Goal: Task Accomplishment & Management: Manage account settings

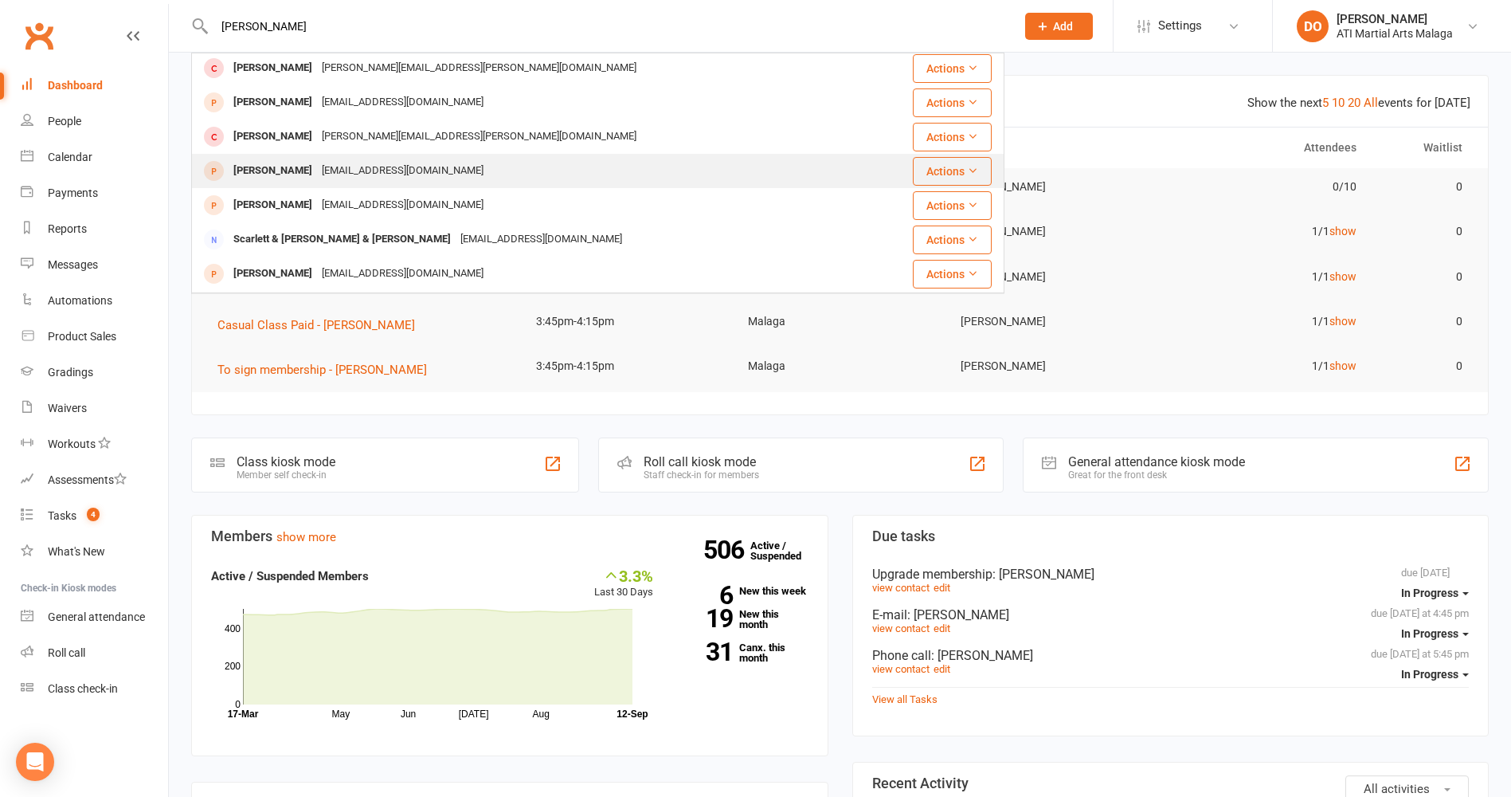
scroll to position [239, 0]
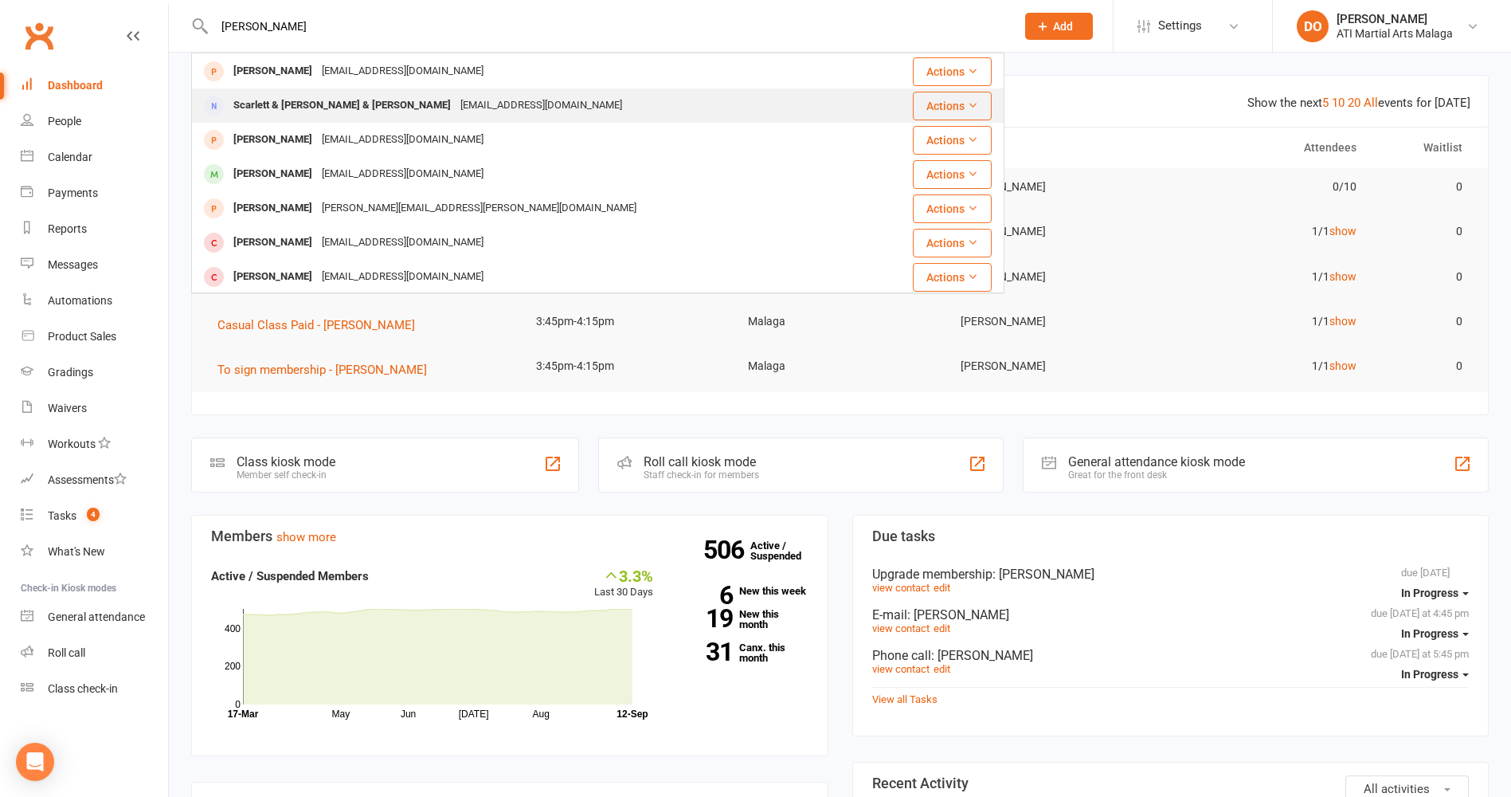
type input "[PERSON_NAME]"
click at [417, 106] on div "Scarlett & [PERSON_NAME] & [PERSON_NAME]" at bounding box center [342, 105] width 227 height 23
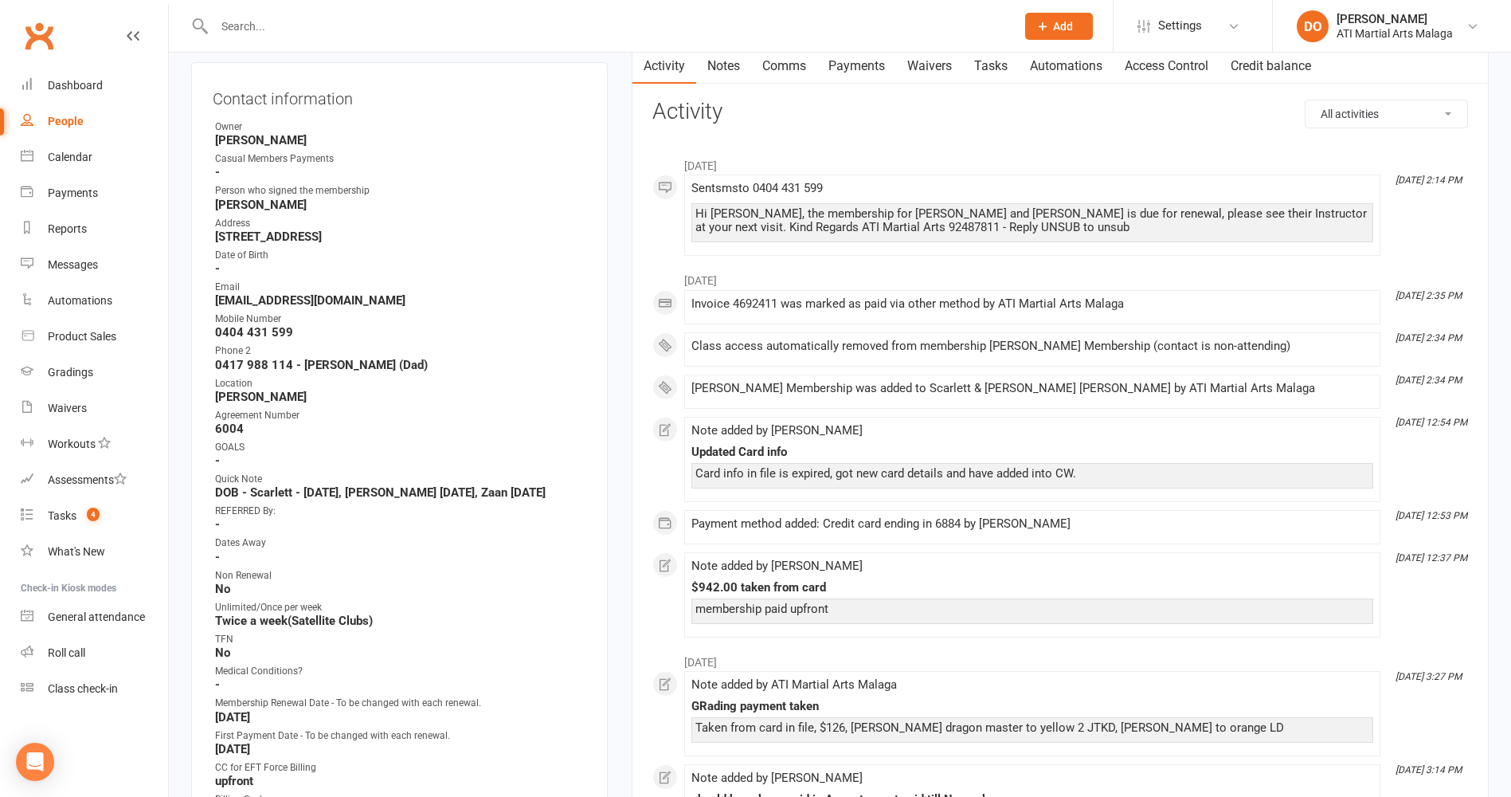
scroll to position [159, 0]
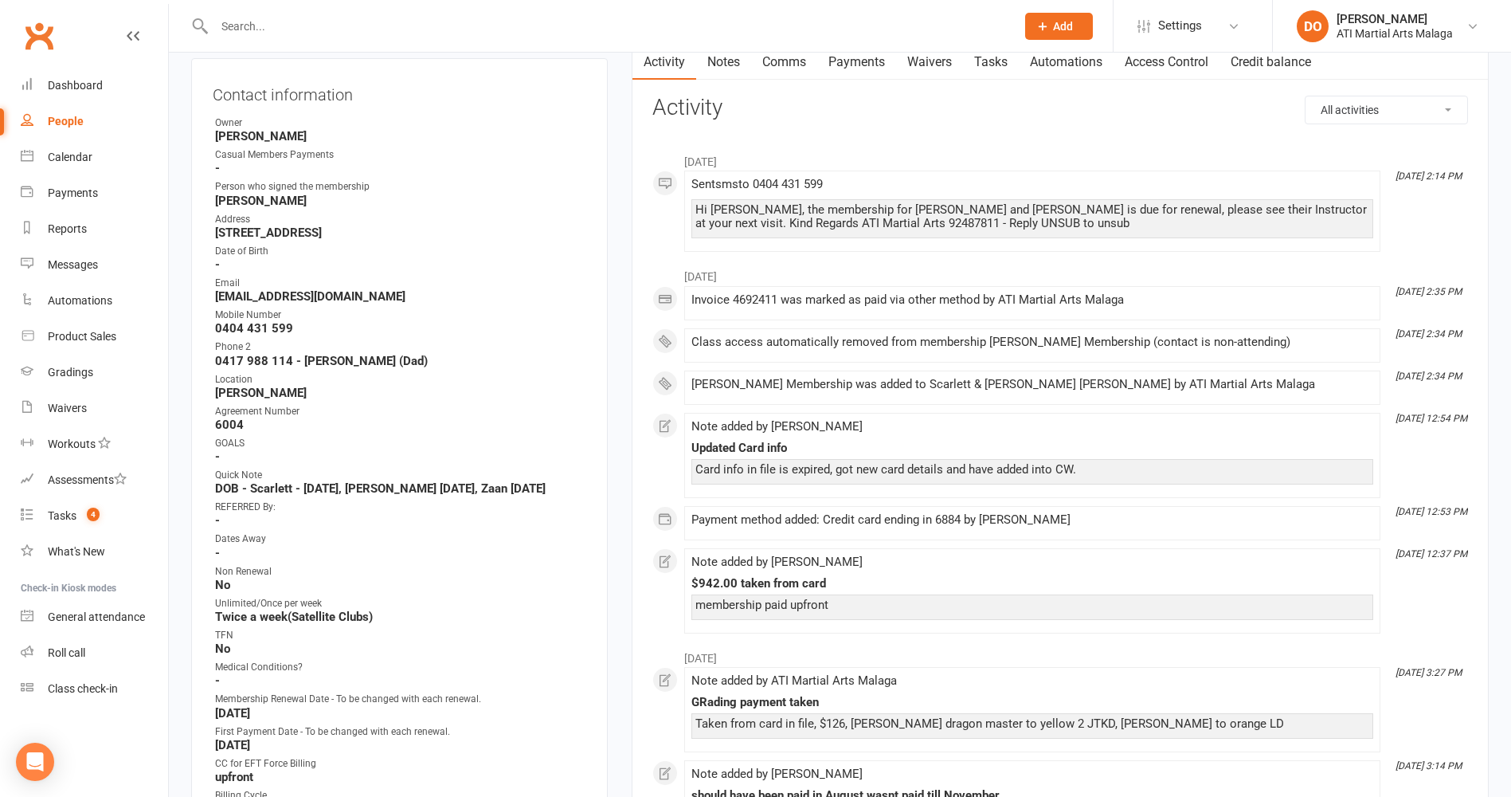
click at [870, 64] on link "Payments" at bounding box center [856, 62] width 79 height 37
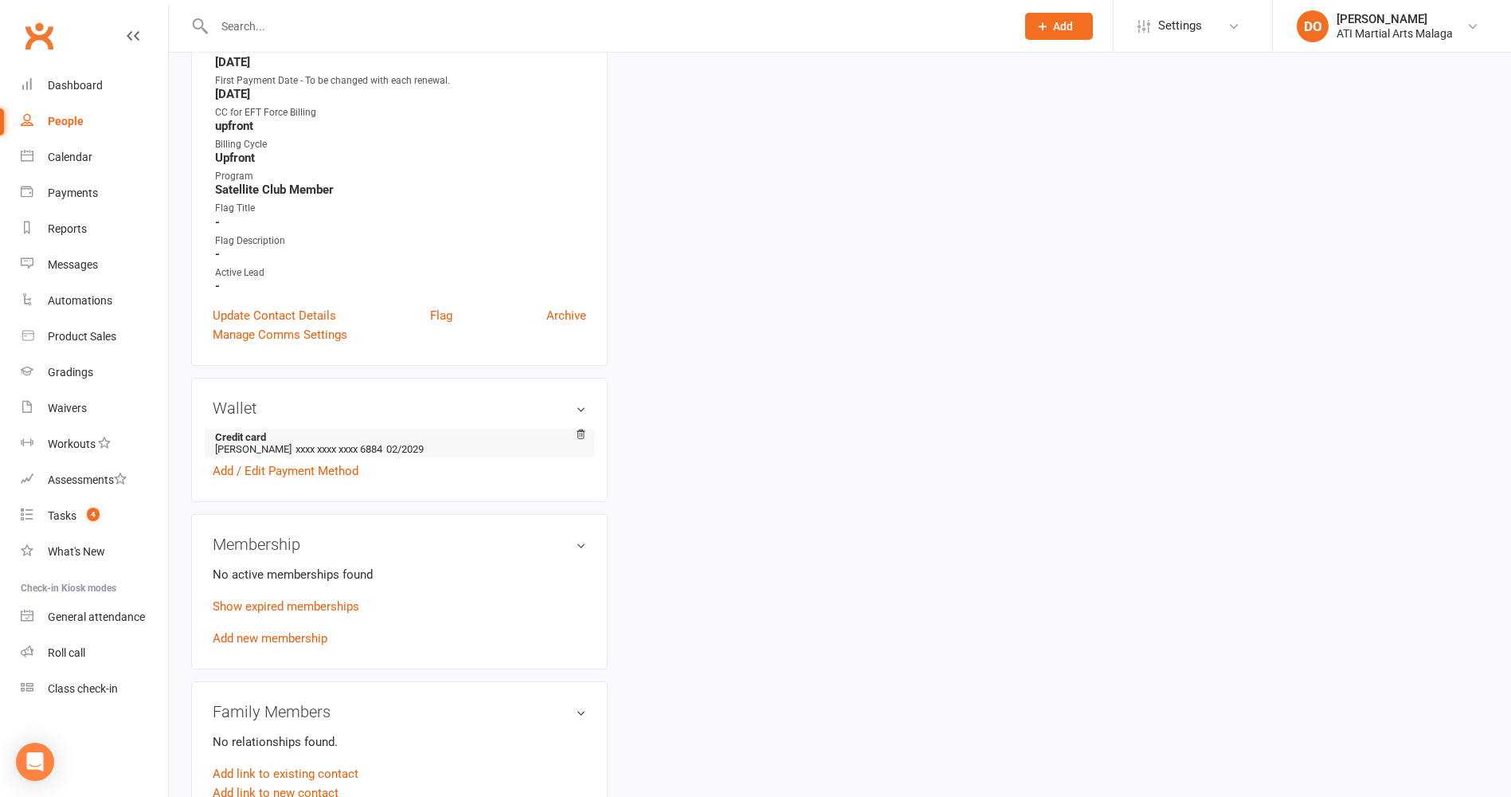
scroll to position [956, 0]
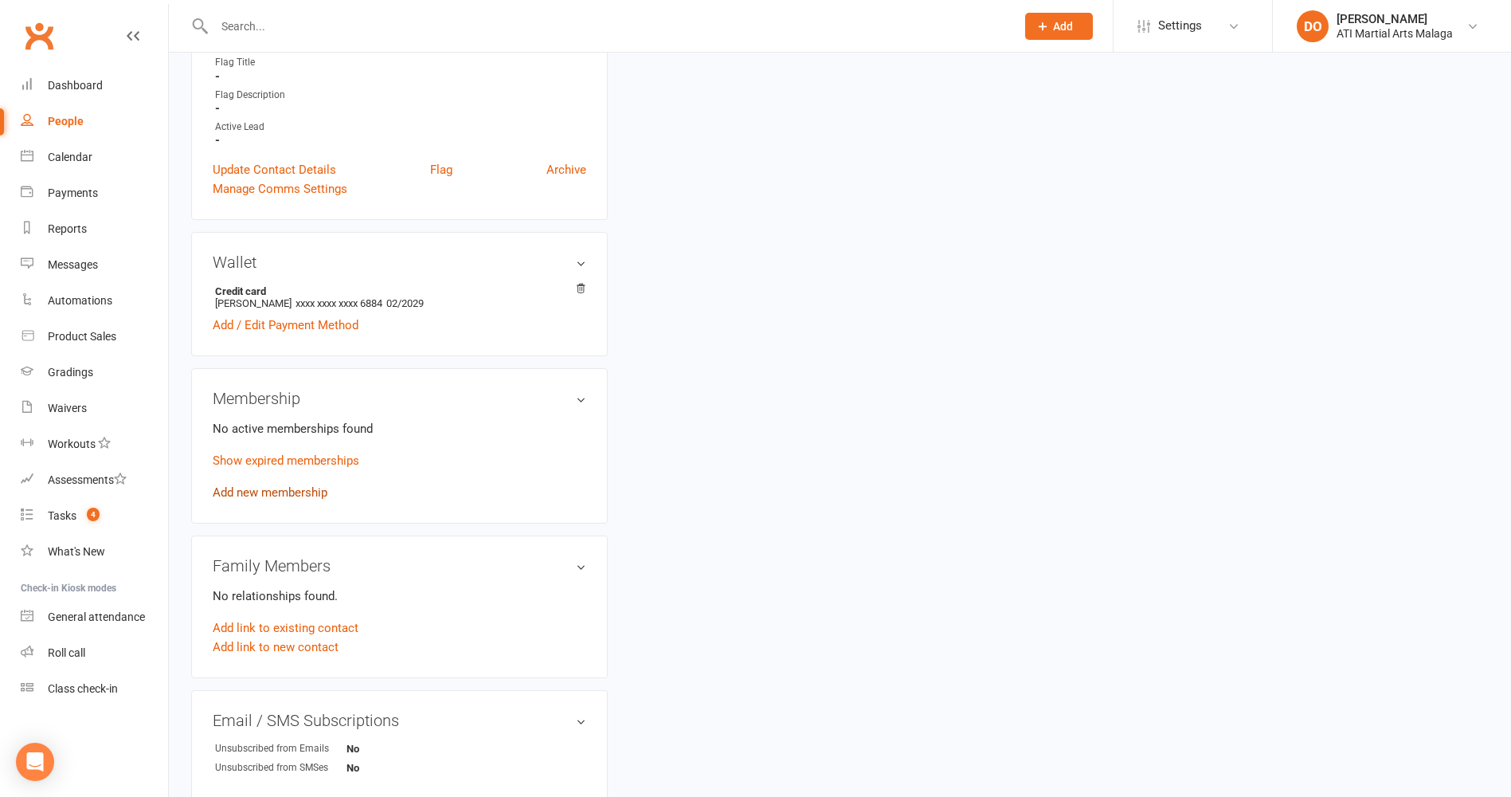
click at [309, 492] on link "Add new membership" at bounding box center [270, 492] width 115 height 14
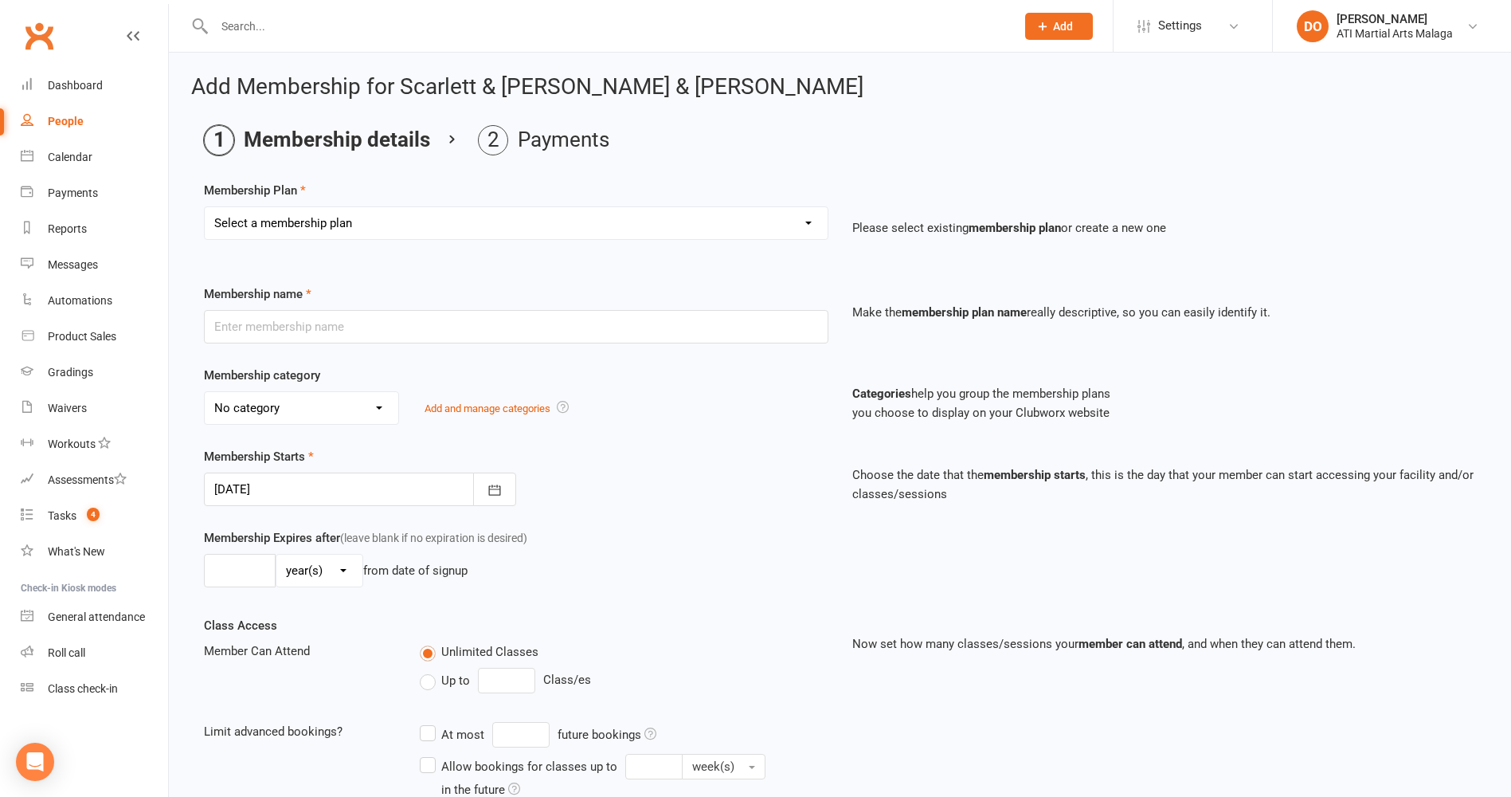
click at [386, 226] on select "Select a membership plan Create new Membership Plan Little Dragon 12mth Little …" at bounding box center [516, 223] width 623 height 32
select select "11"
click at [205, 207] on select "Select a membership plan Create new Membership Plan Little Dragon 12mth Little …" at bounding box center [516, 223] width 623 height 32
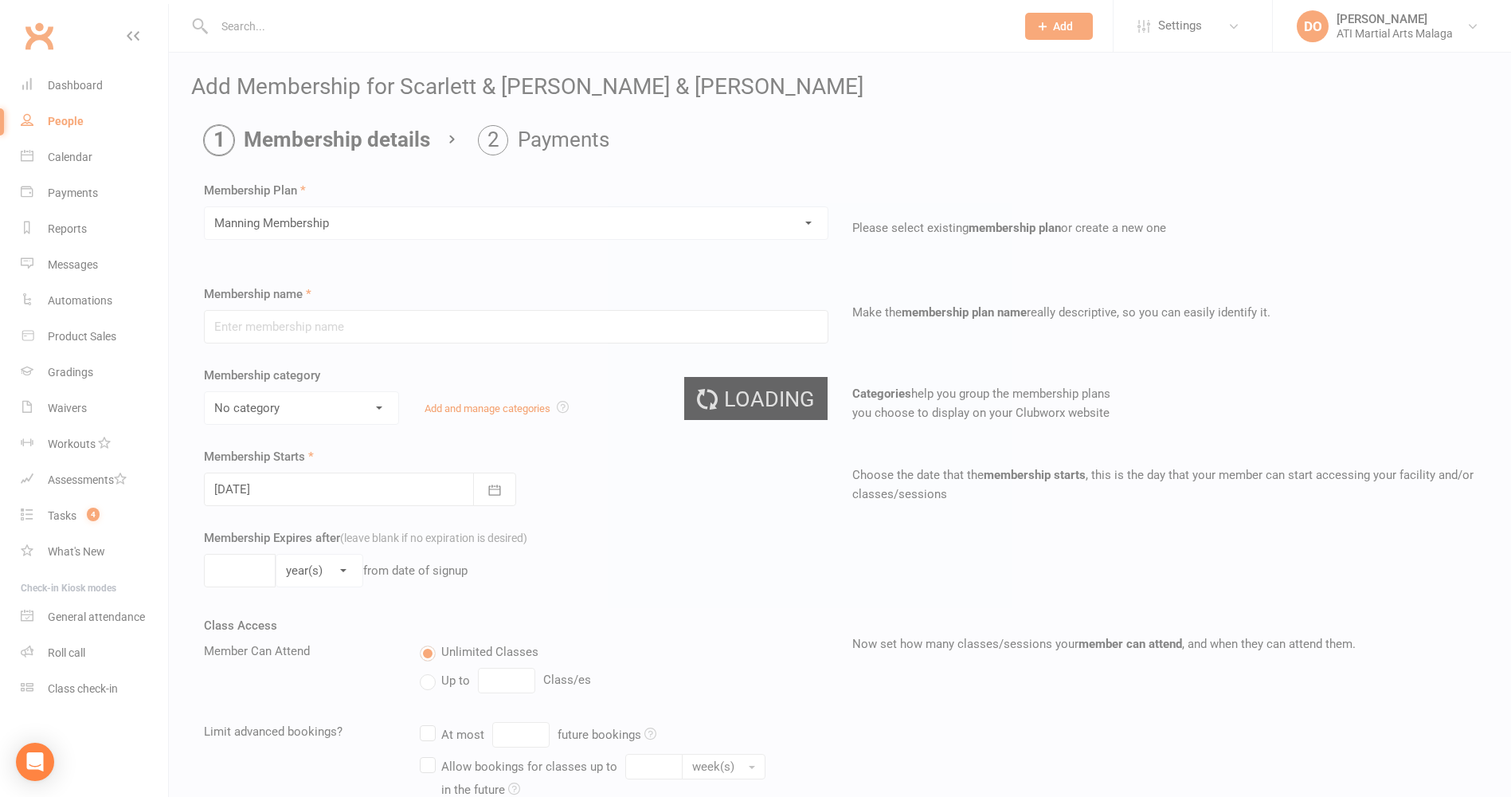
type input "[PERSON_NAME] Membership"
type input "0"
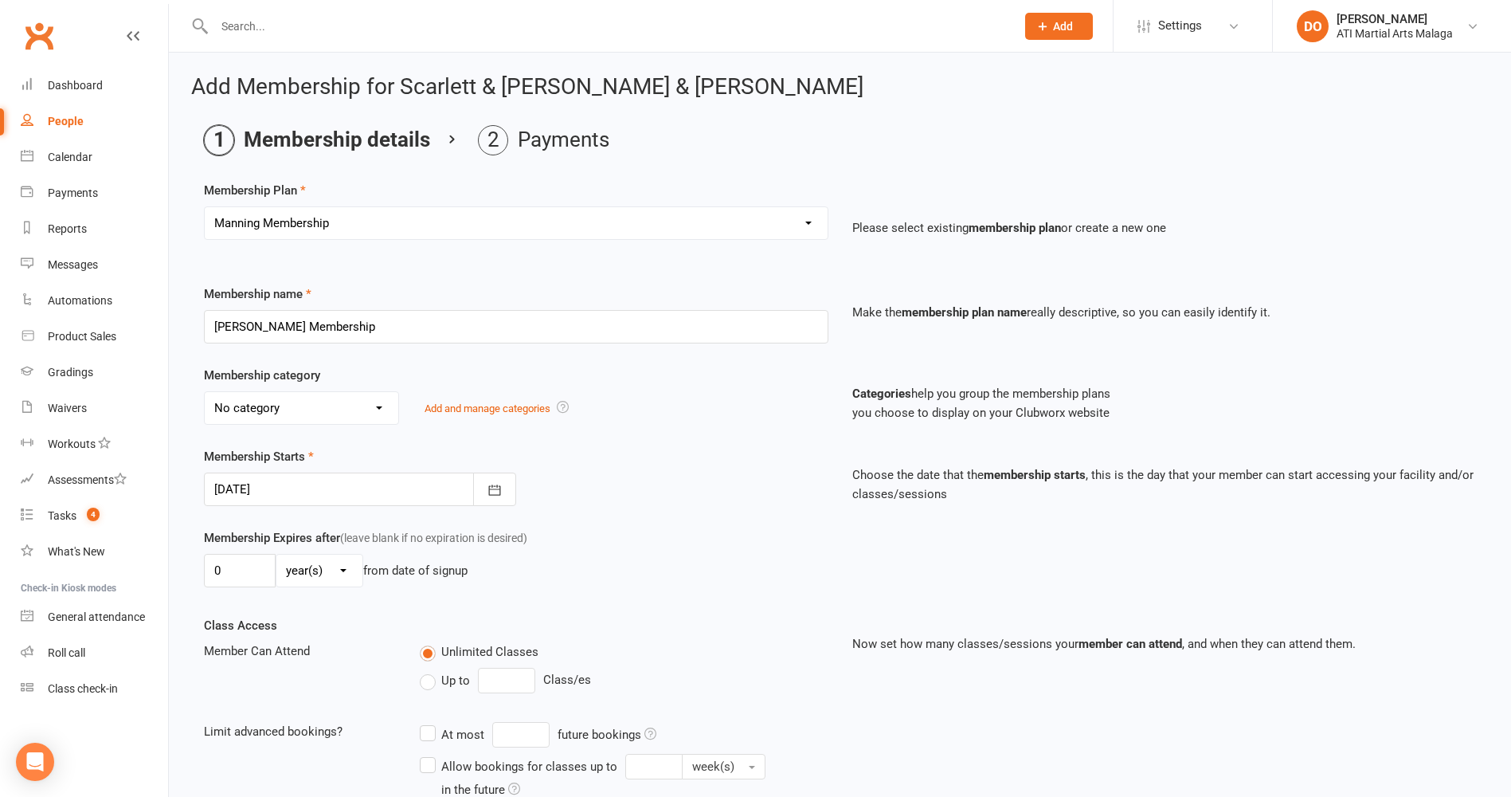
click at [347, 421] on select "No category ACADEMY - JUNIOR ACADEMY - SENIOR A-TKD BJJ BOXING Cancellation Car…" at bounding box center [302, 408] width 194 height 32
select select "14"
click at [205, 392] on select "No category ACADEMY - JUNIOR ACADEMY - SENIOR A-TKD BJJ BOXING Cancellation Car…" at bounding box center [302, 408] width 194 height 32
drag, startPoint x: 238, startPoint y: 575, endPoint x: 192, endPoint y: 575, distance: 46.2
click at [192, 575] on div "Membership Expires after (leave blank if no expiration is desired) 0 day(s) wee…" at bounding box center [516, 560] width 649 height 65
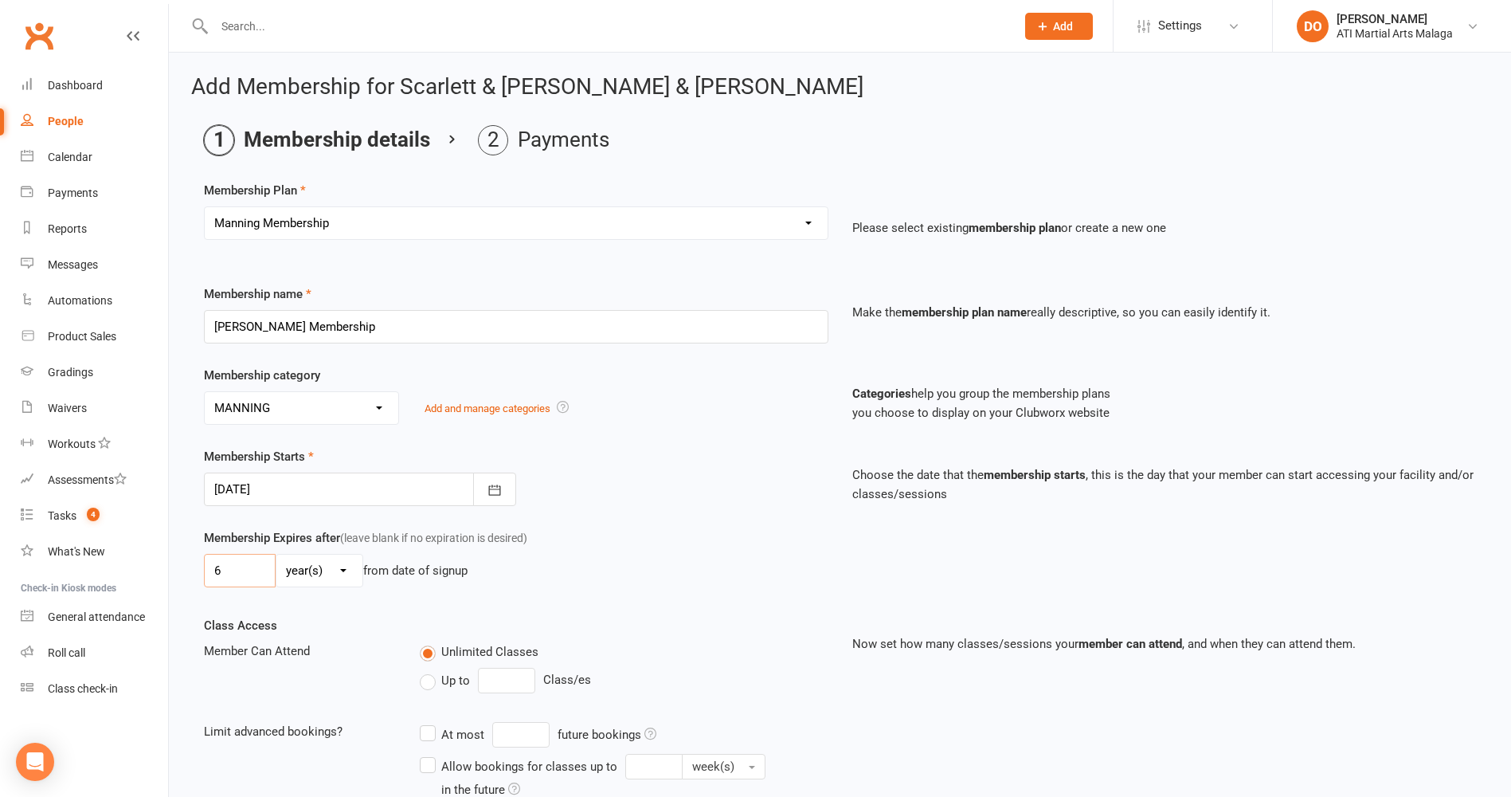
type input "6"
click at [353, 577] on select "day(s) week(s) month(s) year(s)" at bounding box center [319, 571] width 86 height 32
select select "2"
click at [276, 555] on select "day(s) week(s) month(s) year(s)" at bounding box center [319, 571] width 86 height 32
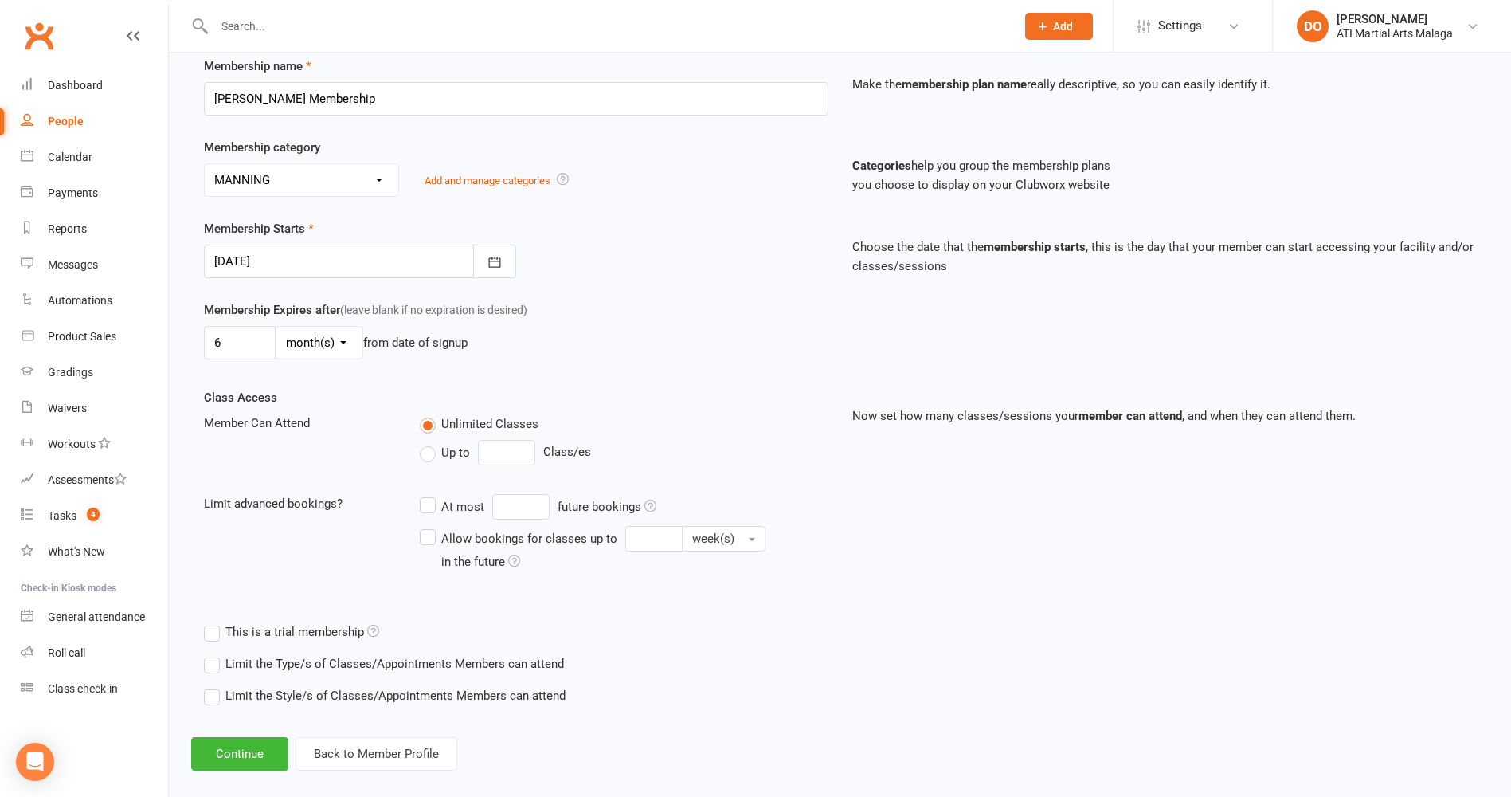
scroll to position [247, 0]
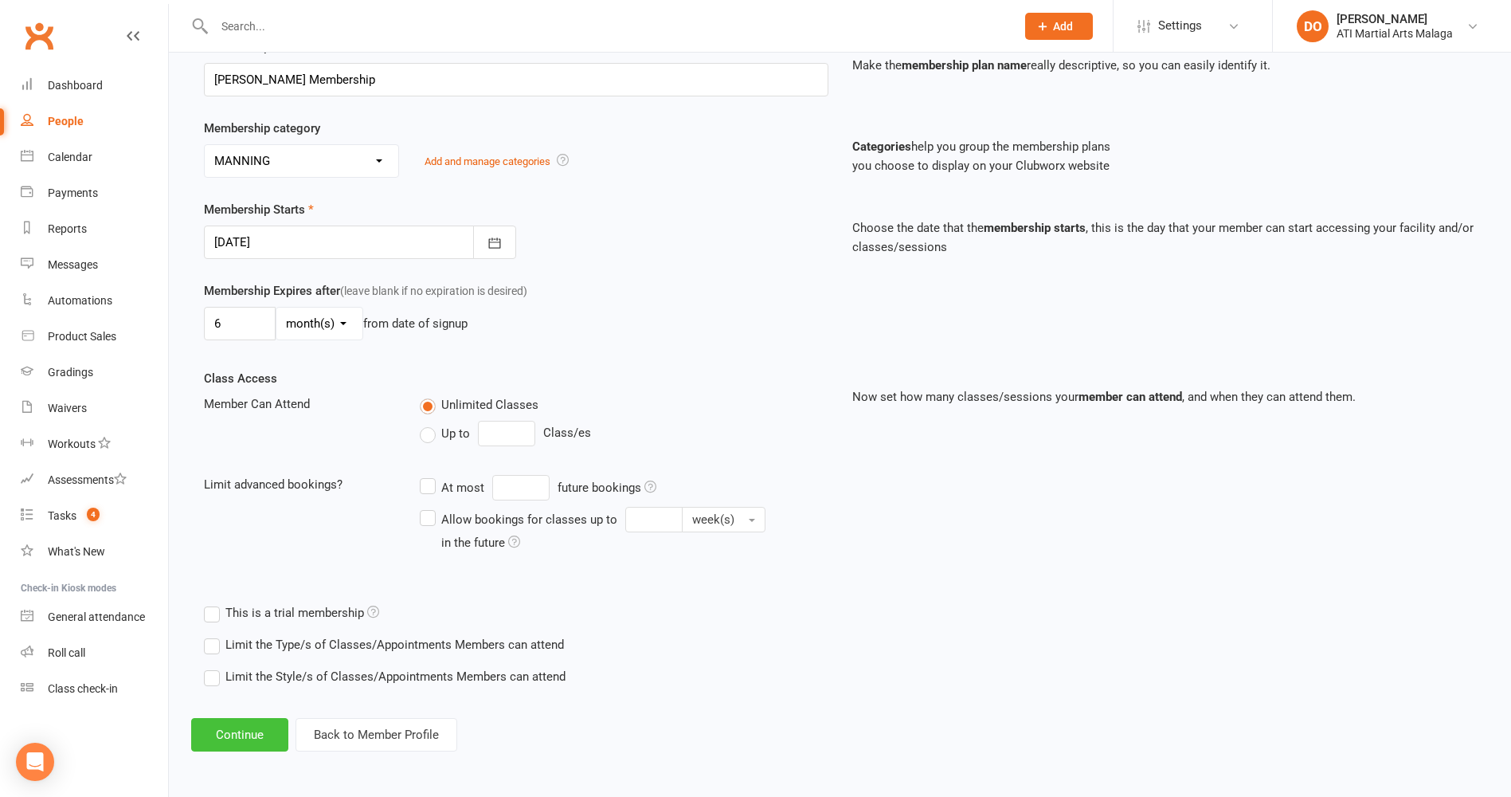
click at [266, 734] on button "Continue" at bounding box center [239, 734] width 97 height 33
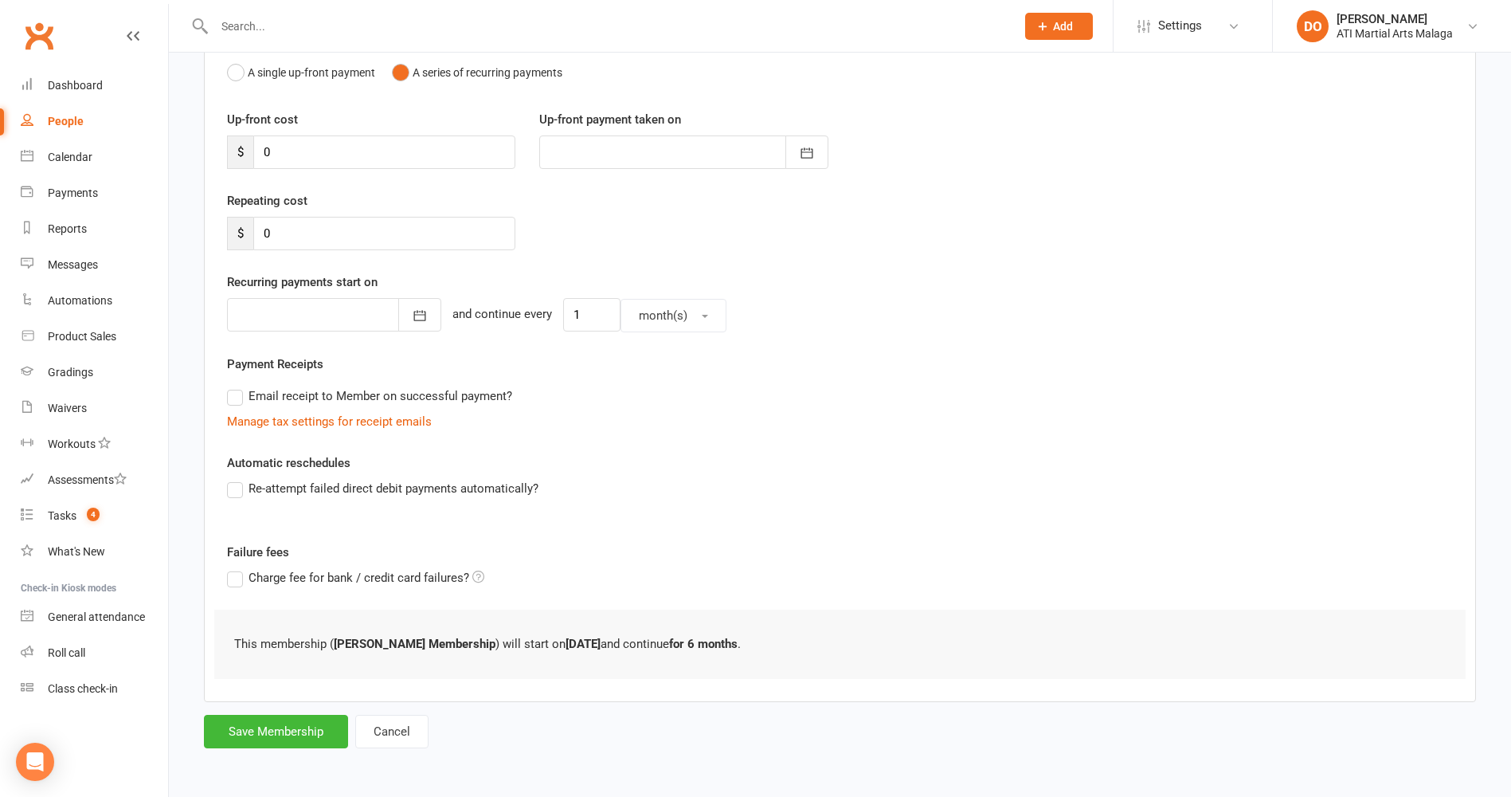
scroll to position [0, 0]
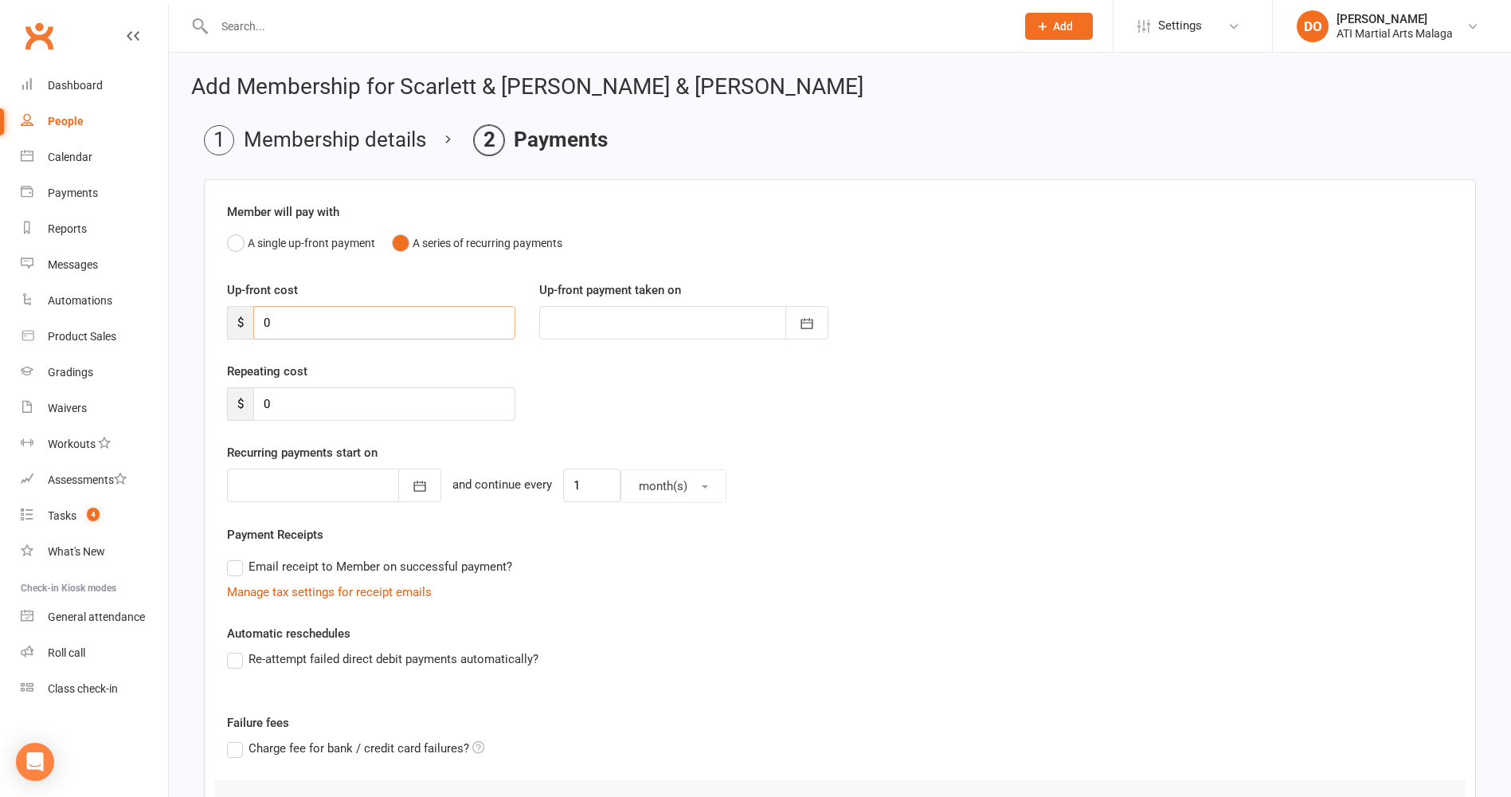
drag, startPoint x: 310, startPoint y: 321, endPoint x: 221, endPoint y: 318, distance: 89.3
click at [221, 318] on div "Up-front cost $ 0" at bounding box center [371, 309] width 312 height 59
type input "1"
type input "[DATE]"
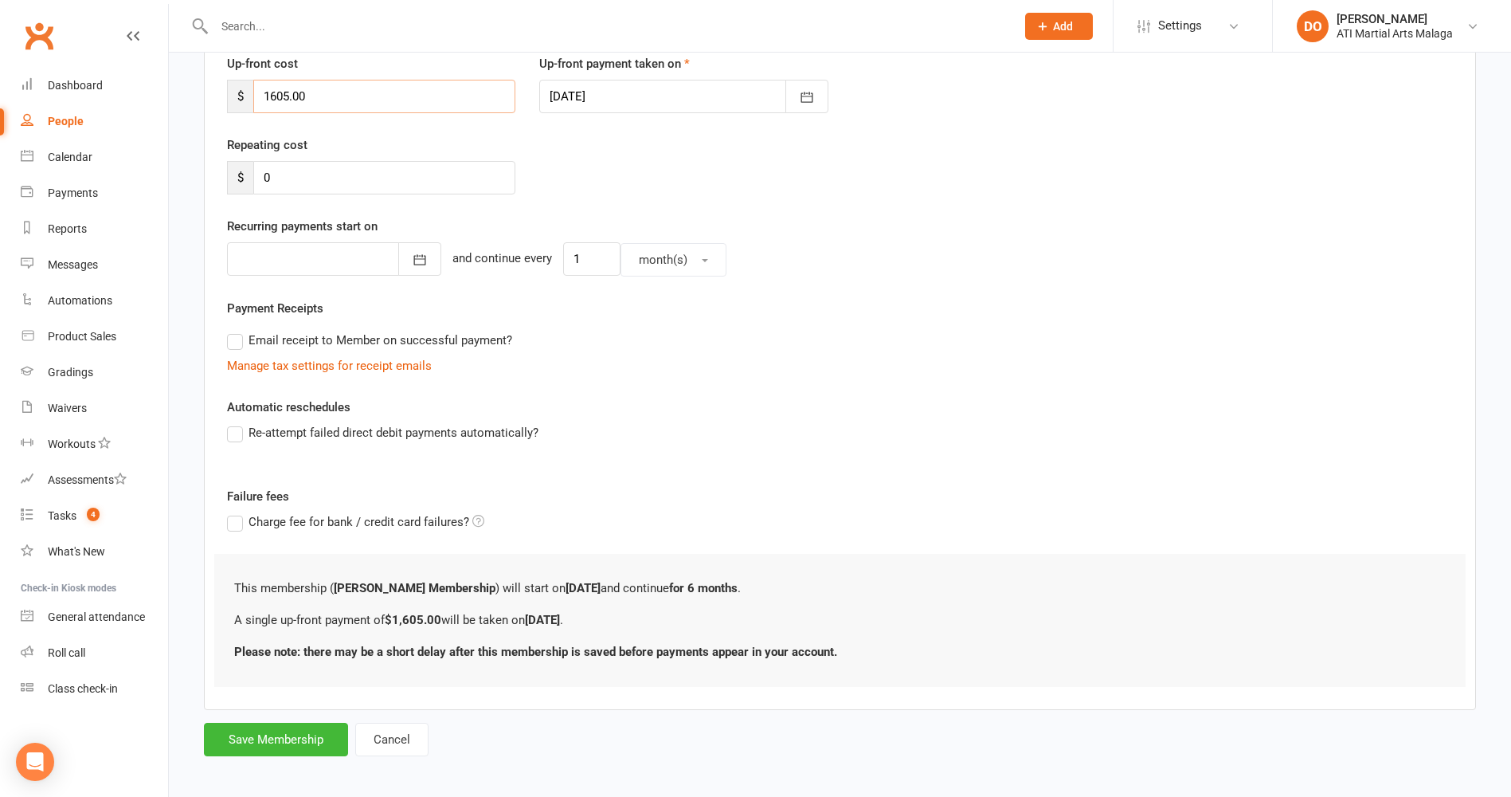
scroll to position [234, 0]
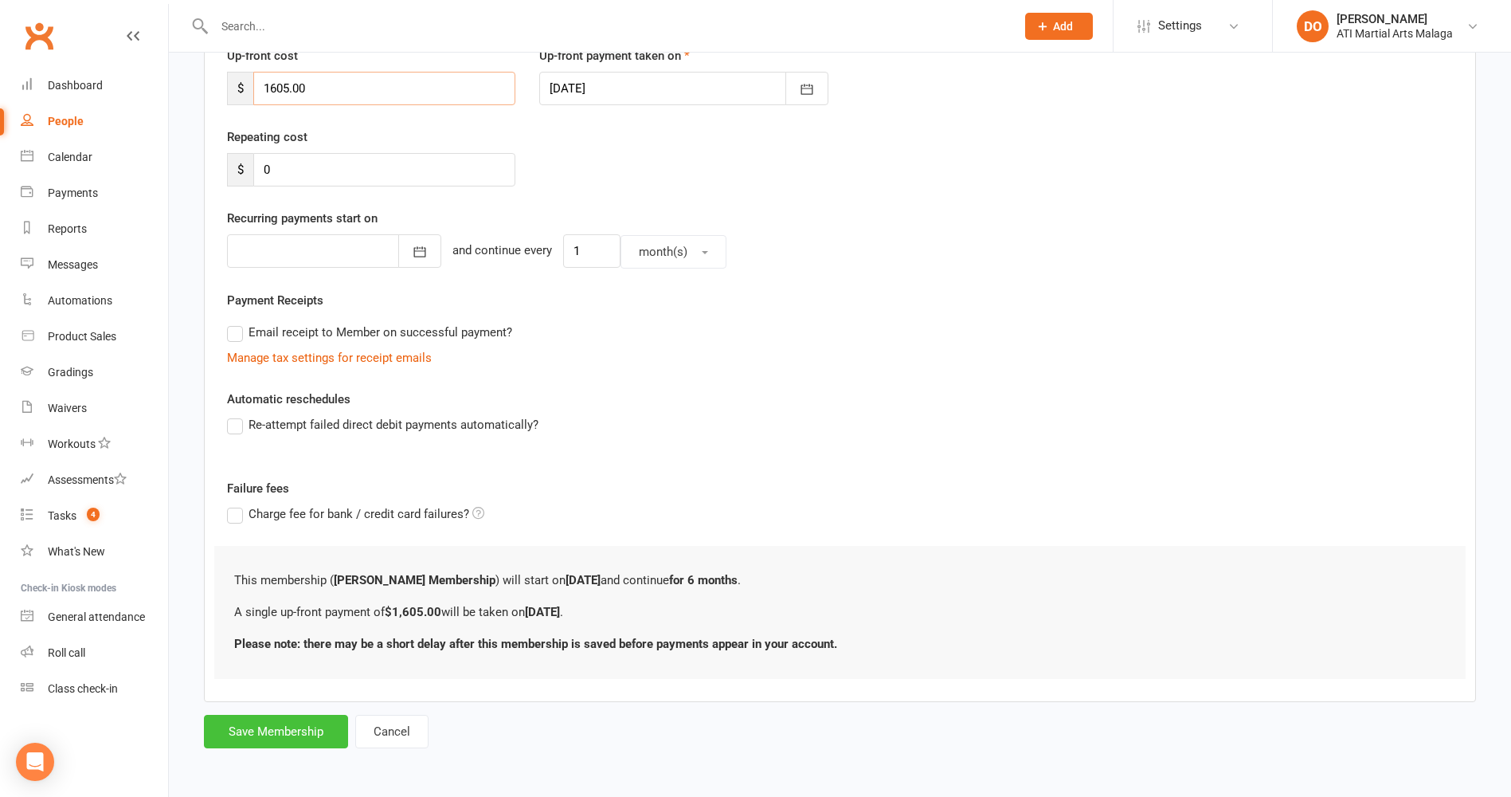
type input "1605.00"
click at [295, 732] on button "Save Membership" at bounding box center [276, 731] width 144 height 33
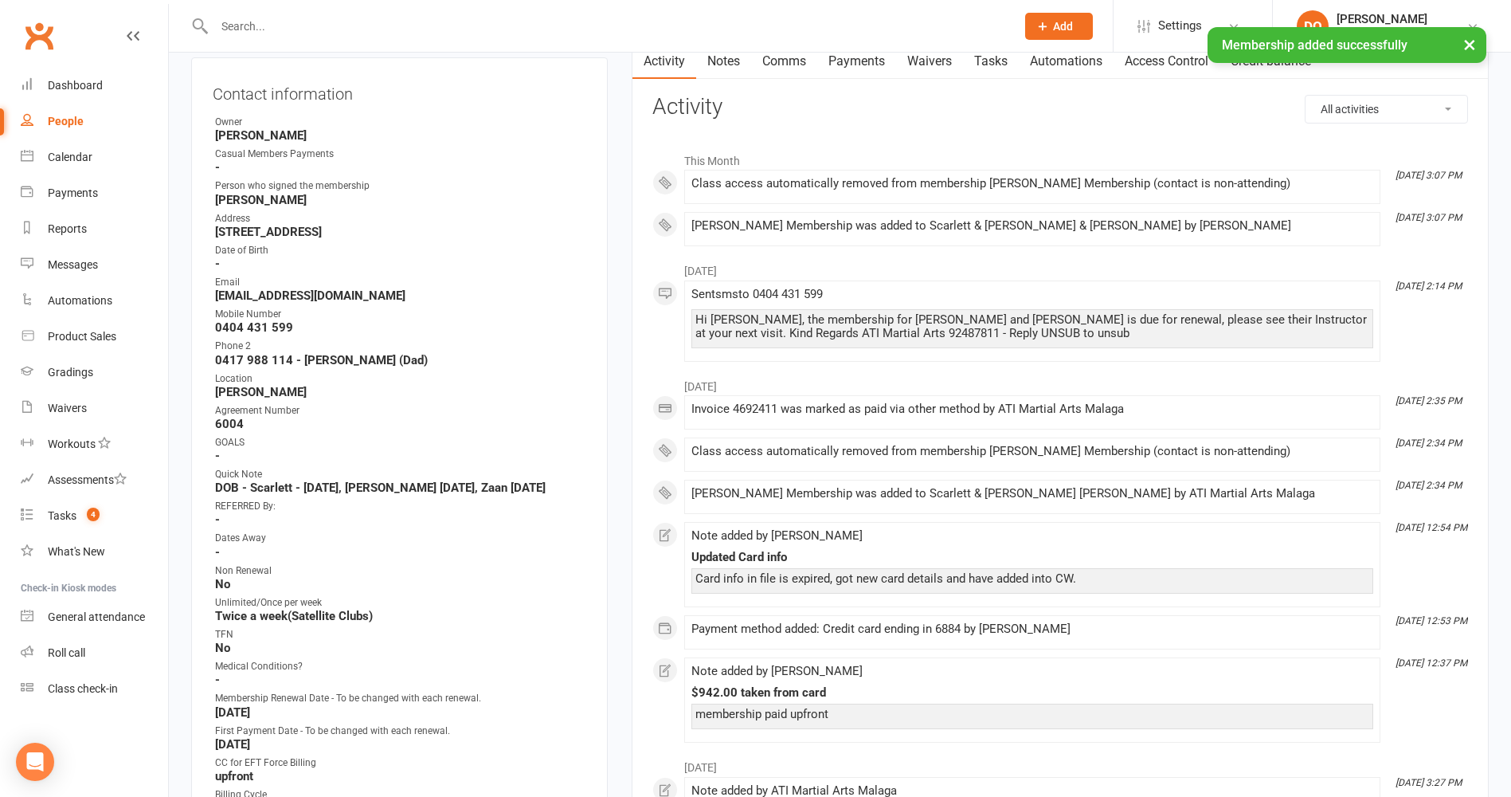
scroll to position [398, 0]
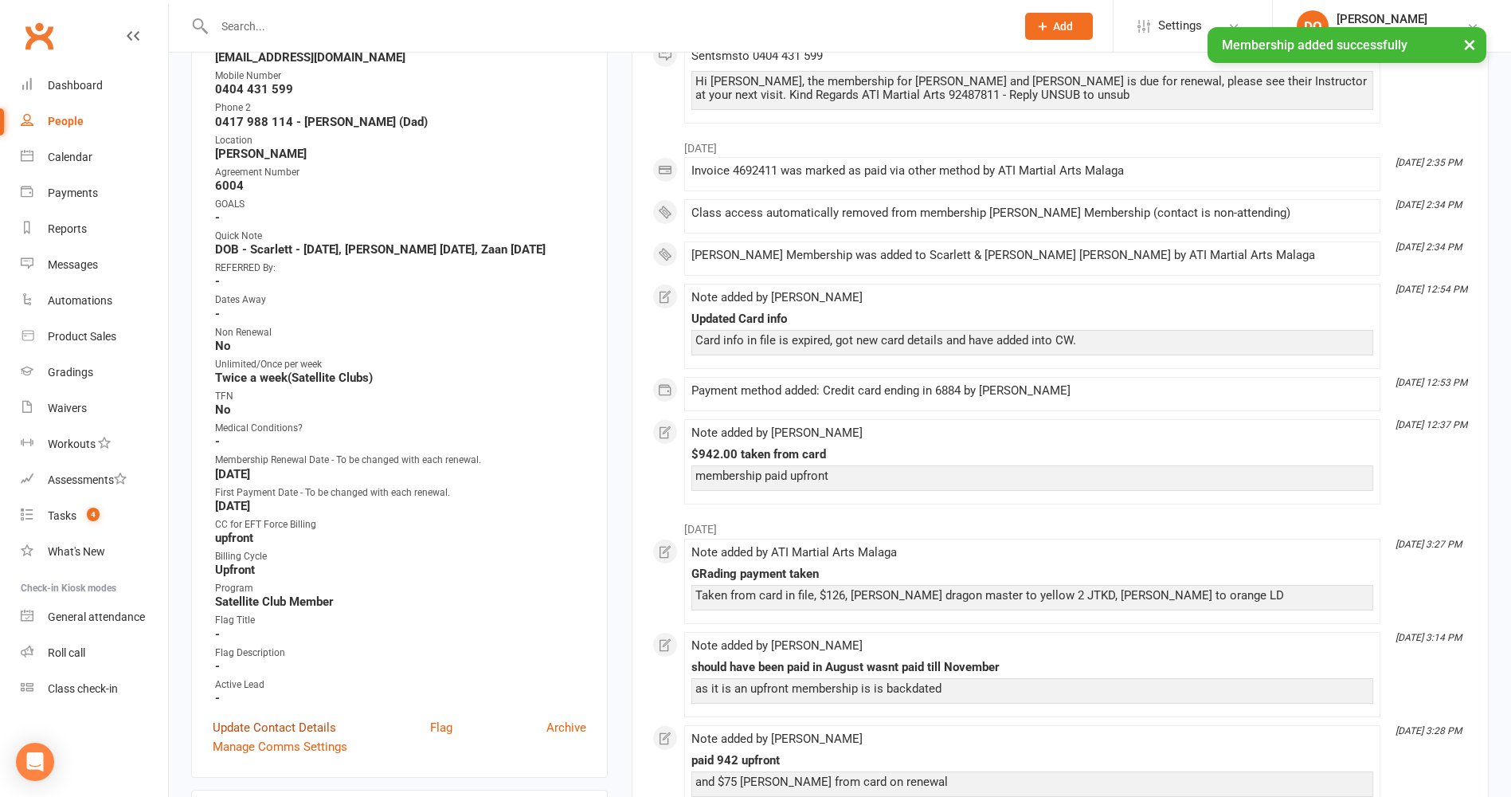
click at [301, 724] on link "Update Contact Details" at bounding box center [274, 727] width 123 height 19
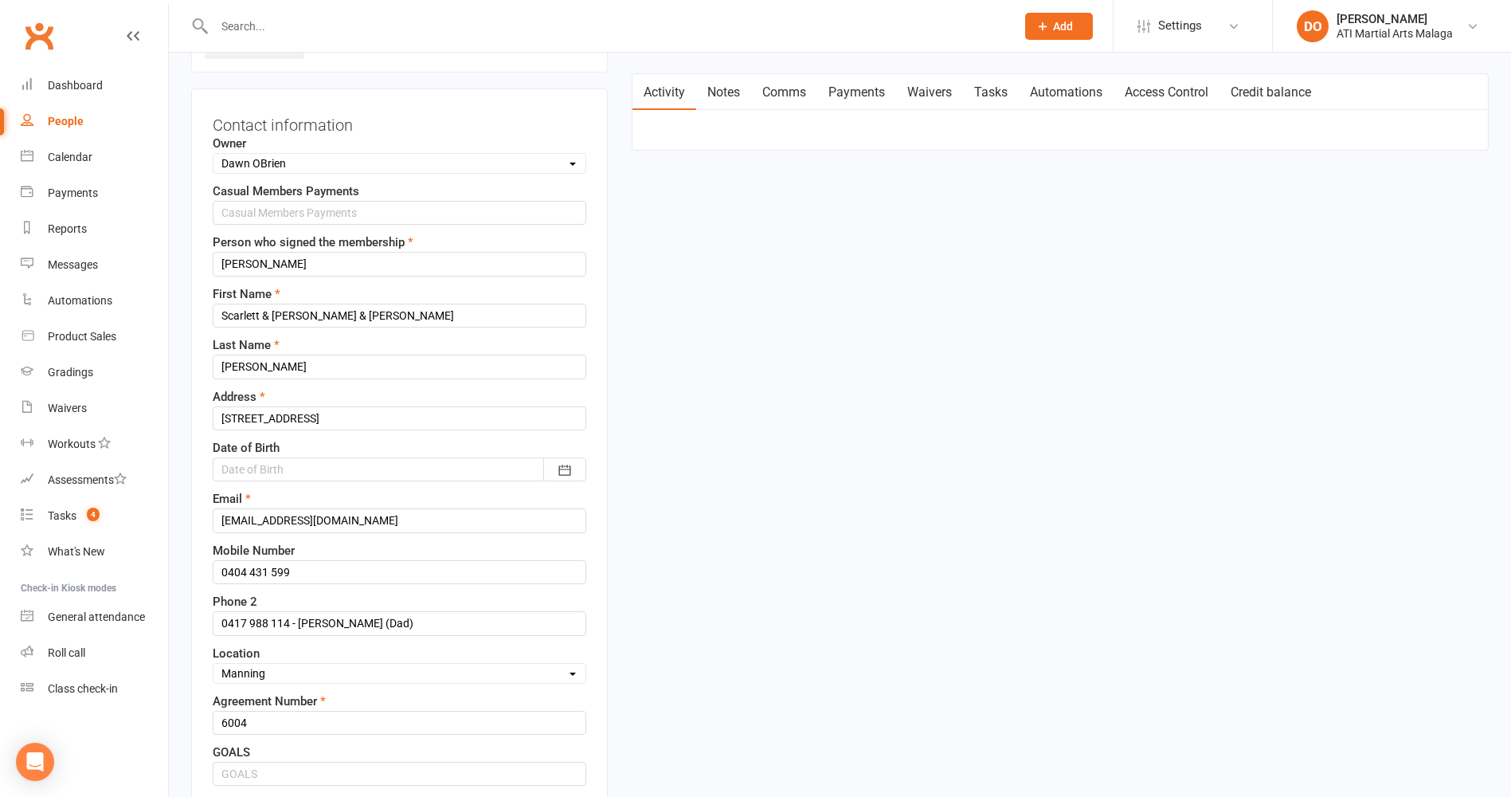
scroll to position [159, 0]
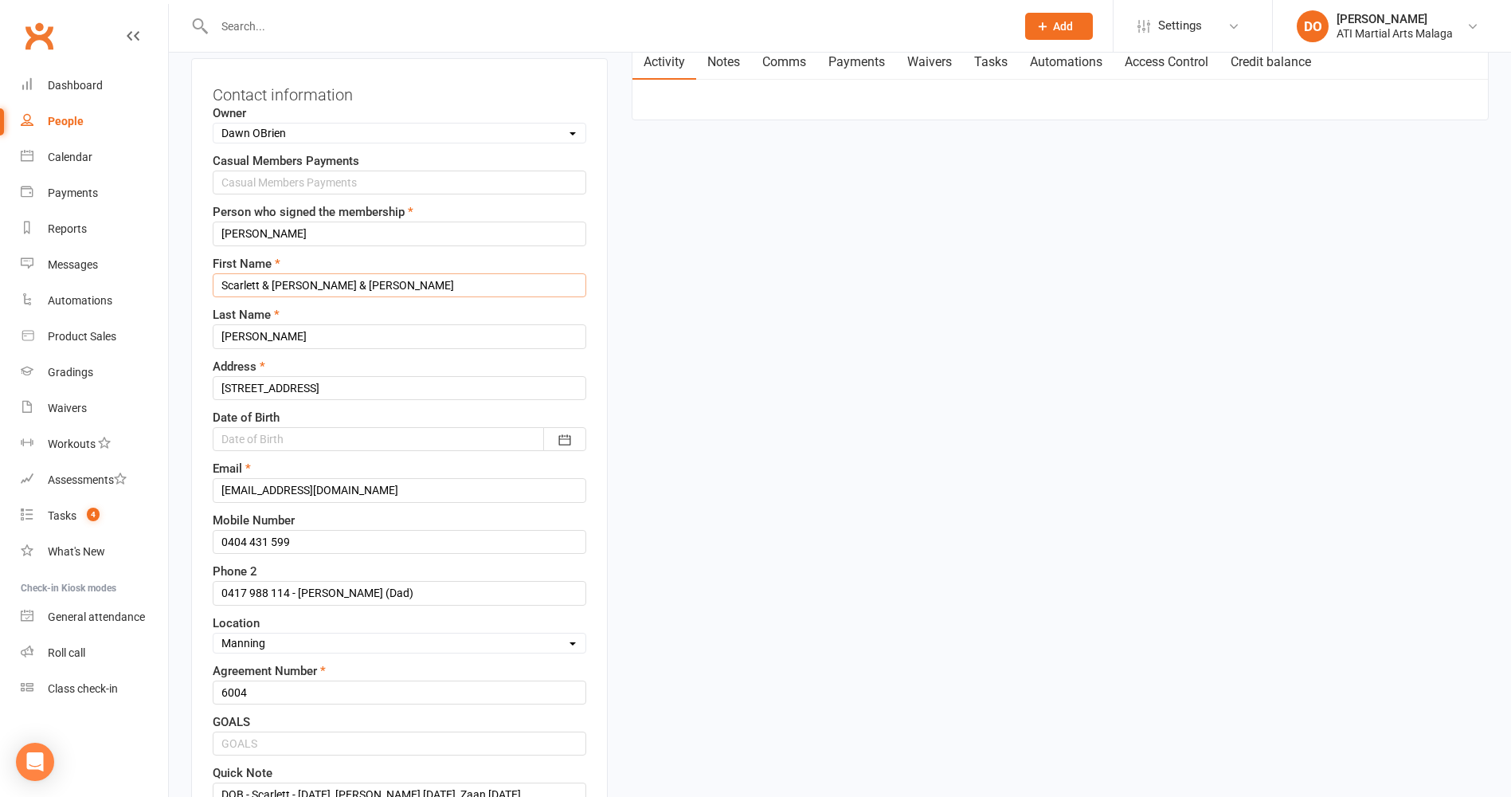
drag, startPoint x: 259, startPoint y: 289, endPoint x: 292, endPoint y: 292, distance: 33.5
click at [259, 289] on input "Scarlett & [PERSON_NAME] & [PERSON_NAME]" at bounding box center [400, 285] width 374 height 24
drag, startPoint x: 304, startPoint y: 284, endPoint x: 295, endPoint y: 289, distance: 10.7
click at [295, 289] on input "[PERSON_NAME] & [PERSON_NAME] & [PERSON_NAME]" at bounding box center [400, 285] width 374 height 24
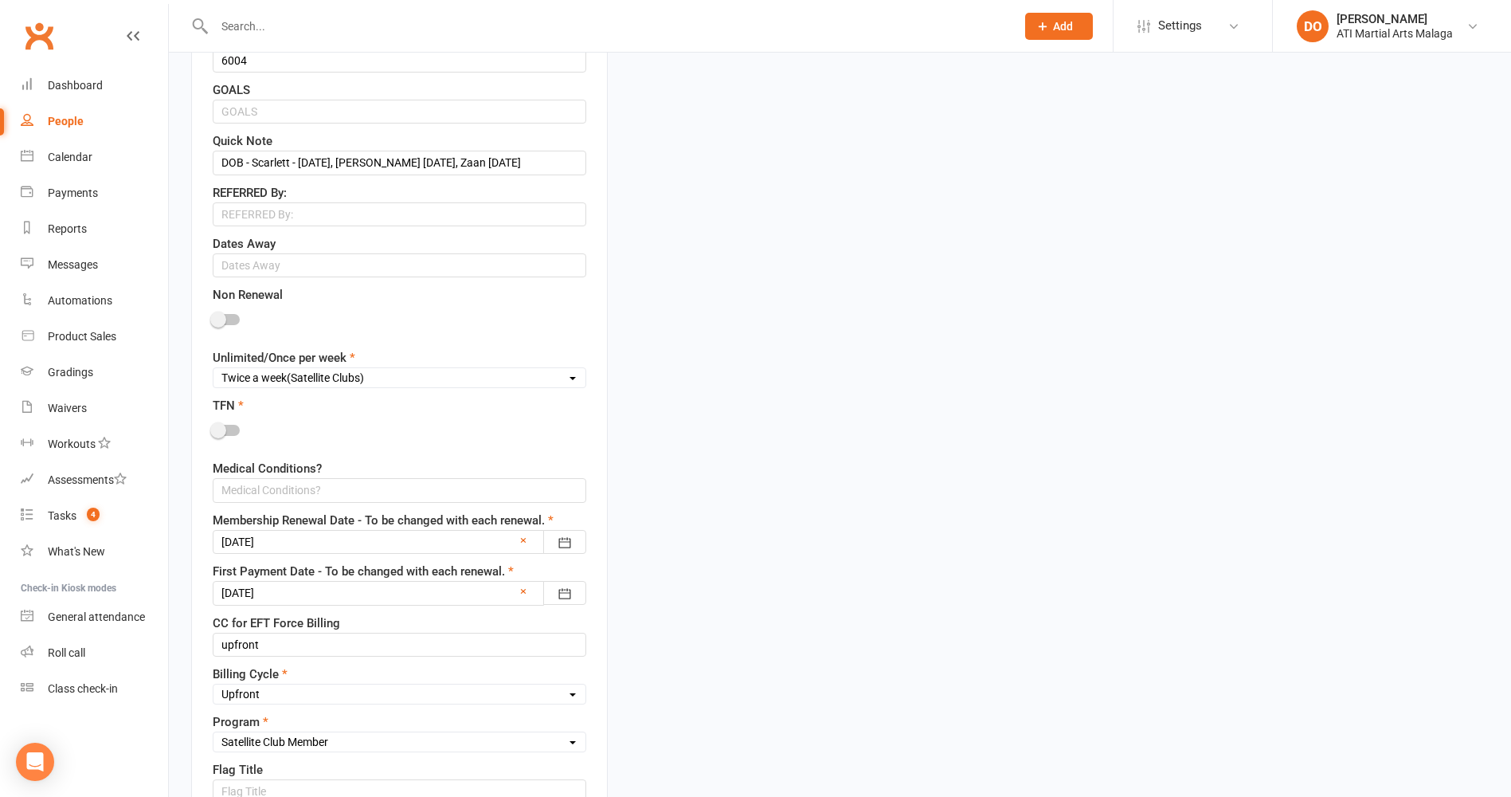
scroll to position [876, 0]
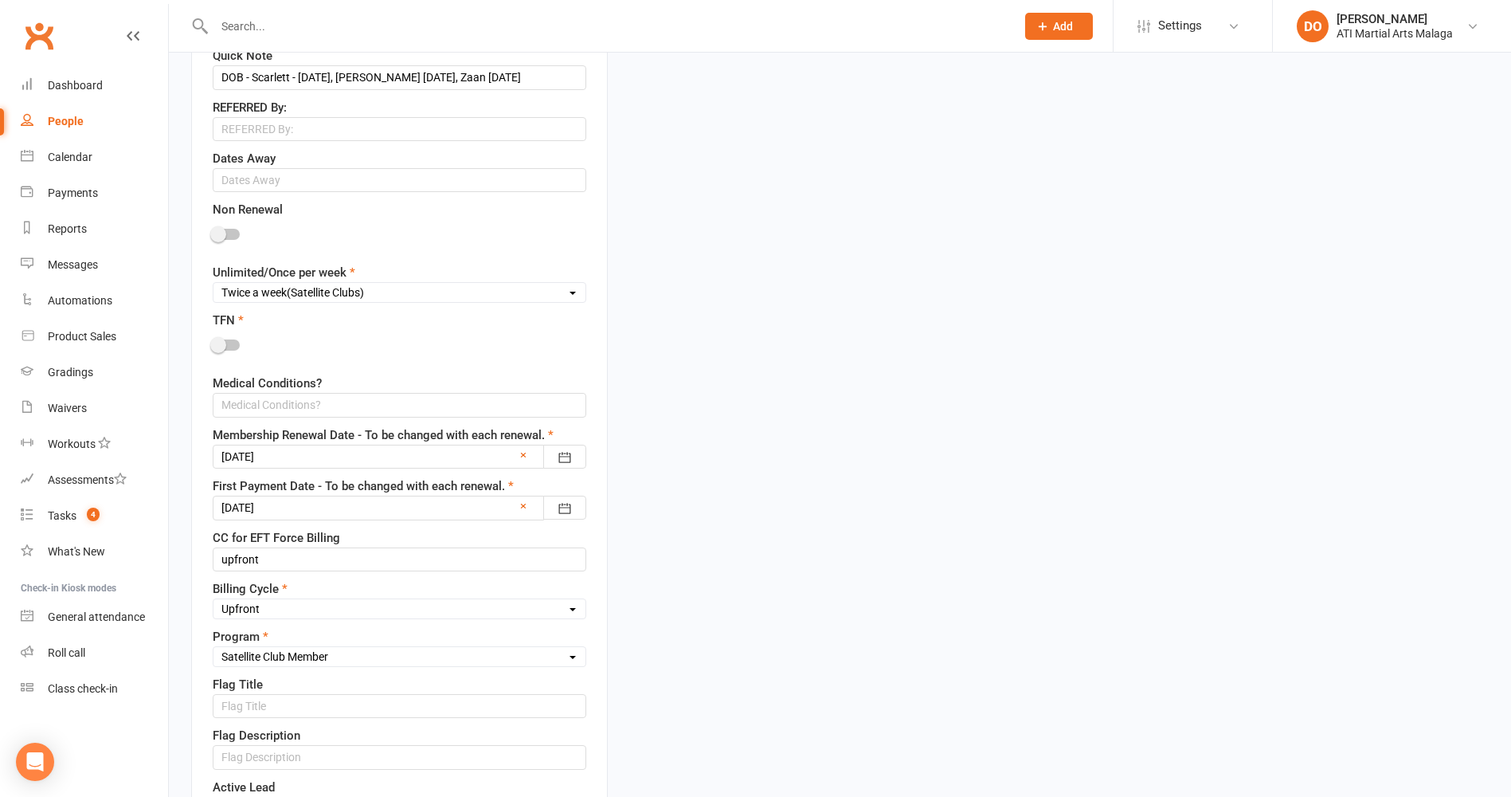
type input "[PERSON_NAME] & [PERSON_NAME]"
click at [385, 461] on div at bounding box center [400, 457] width 374 height 24
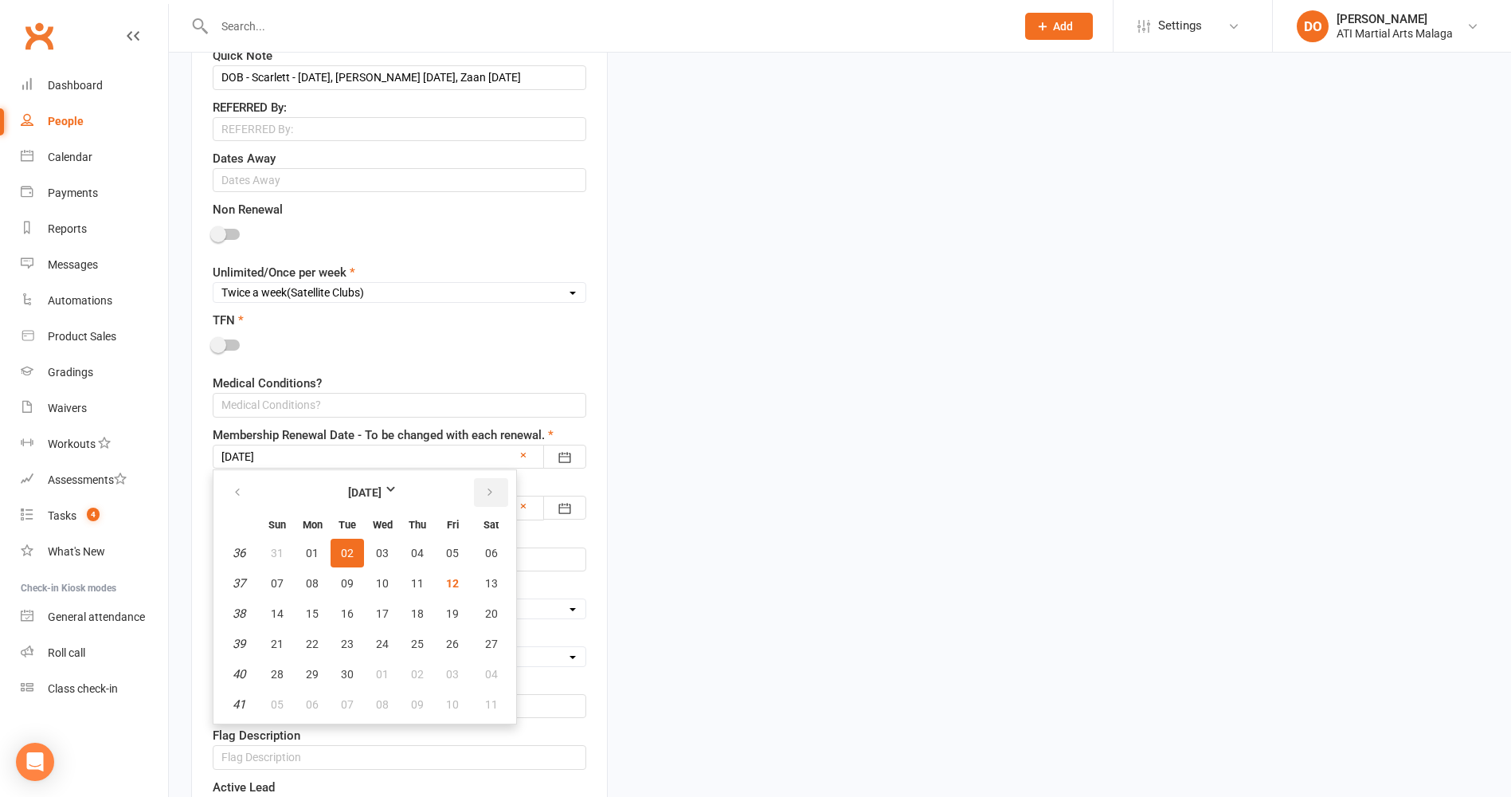
click at [484, 491] on icon "button" at bounding box center [489, 492] width 11 height 13
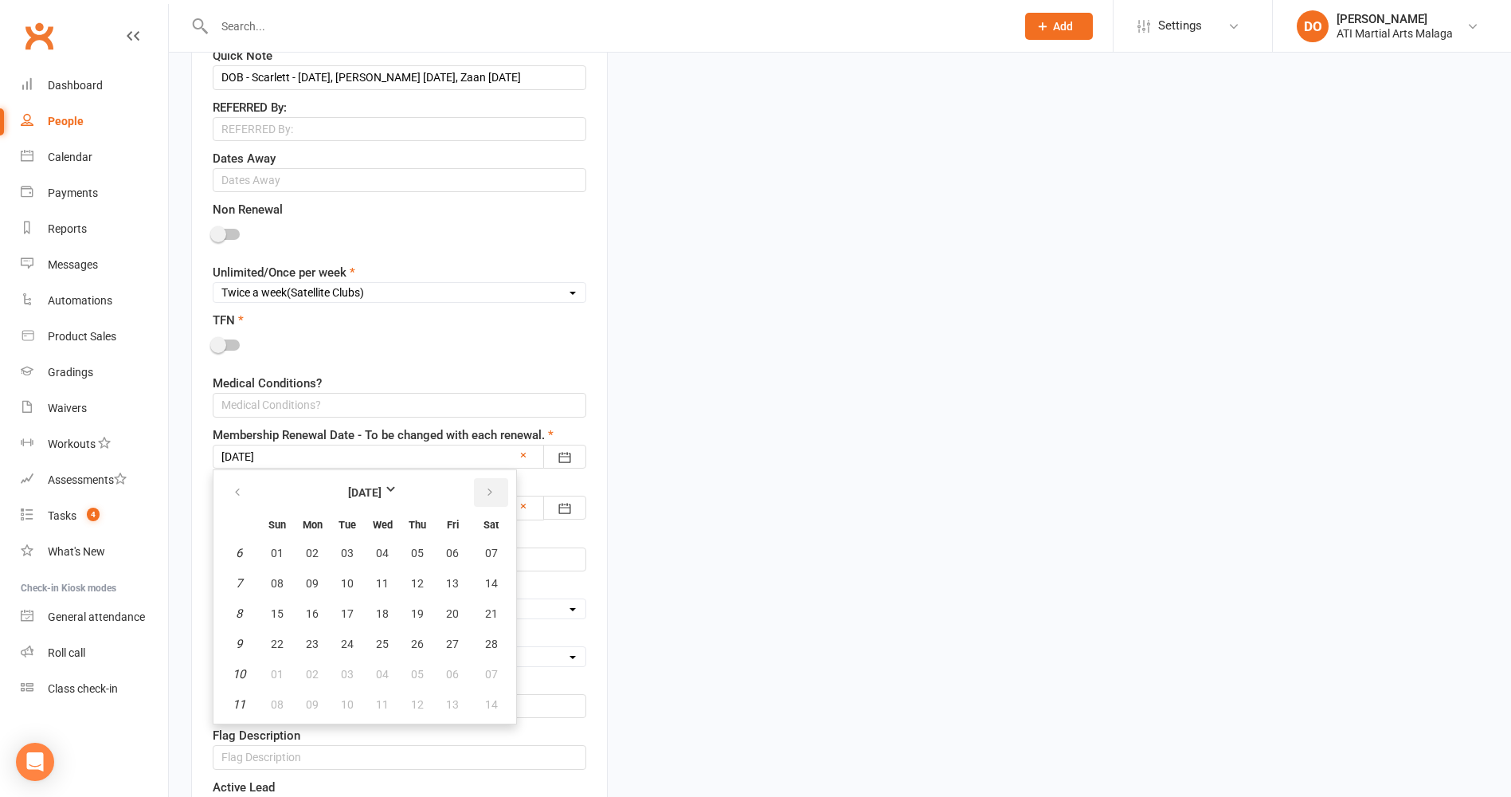
click at [484, 491] on icon "button" at bounding box center [489, 492] width 11 height 13
click at [344, 555] on span "03" at bounding box center [347, 553] width 13 height 13
type input "[DATE]"
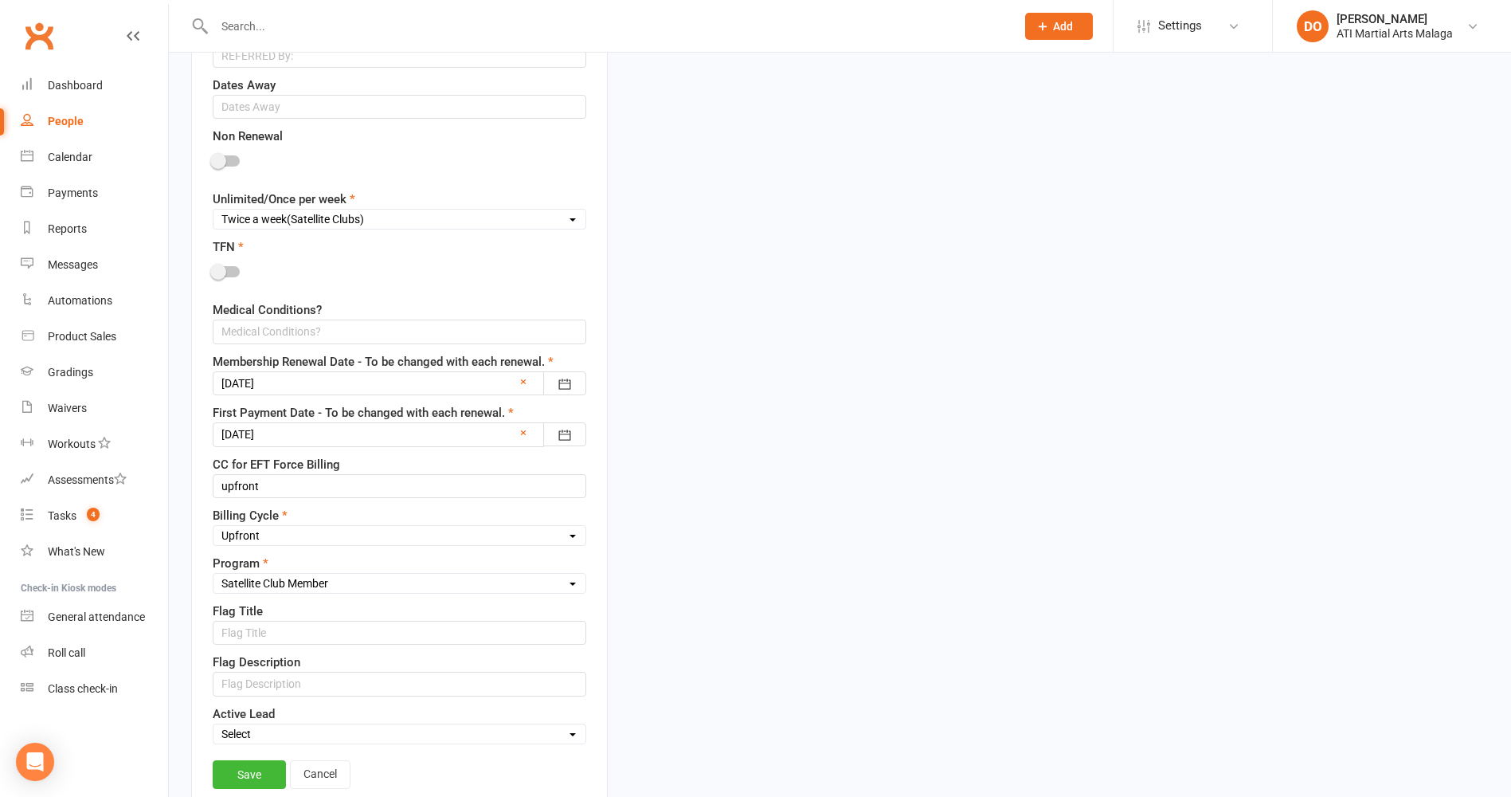
scroll to position [956, 0]
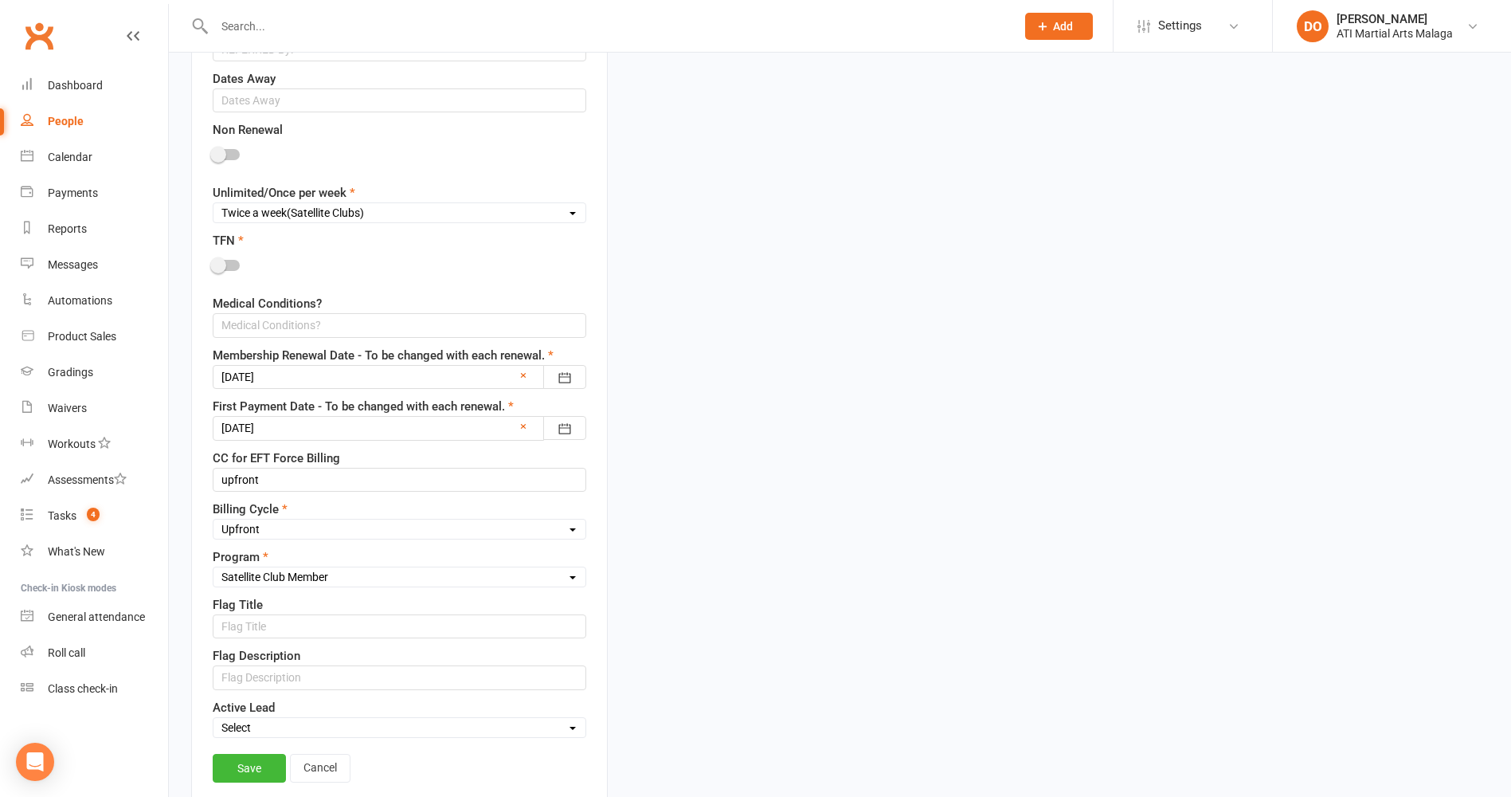
click at [361, 433] on div at bounding box center [400, 428] width 374 height 24
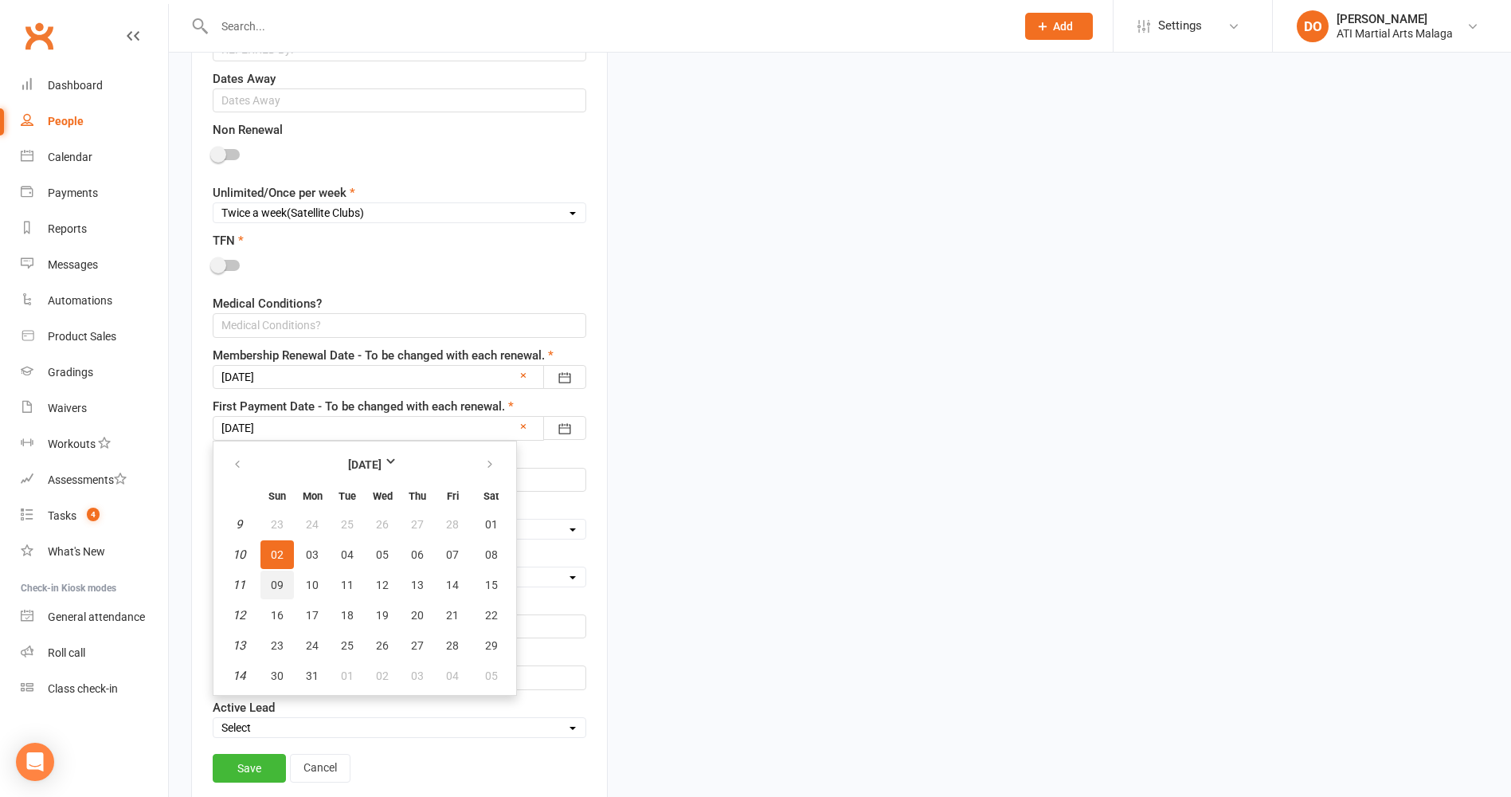
click at [289, 587] on button "09" at bounding box center [277, 584] width 33 height 29
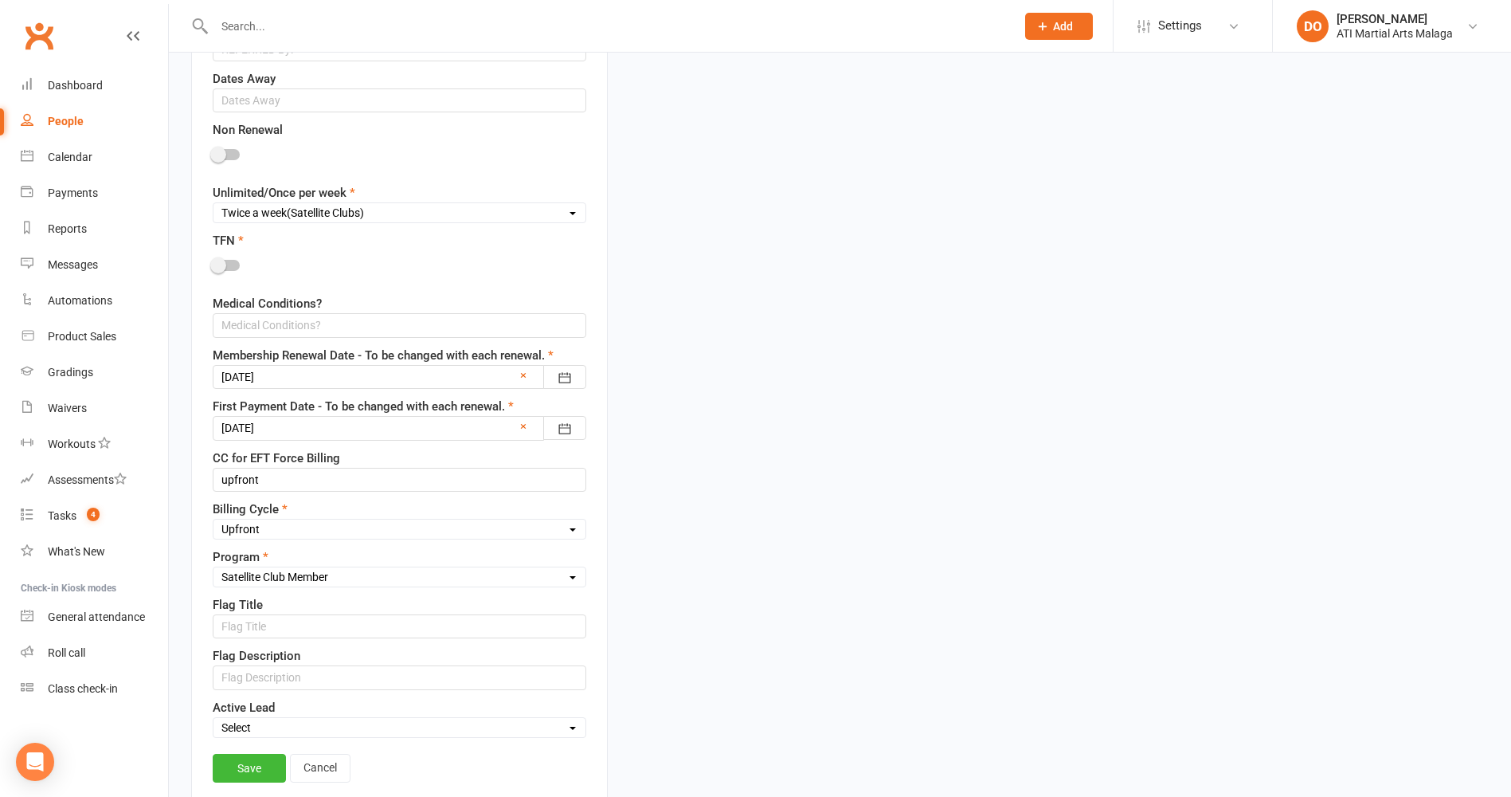
click at [371, 434] on div at bounding box center [400, 428] width 374 height 24
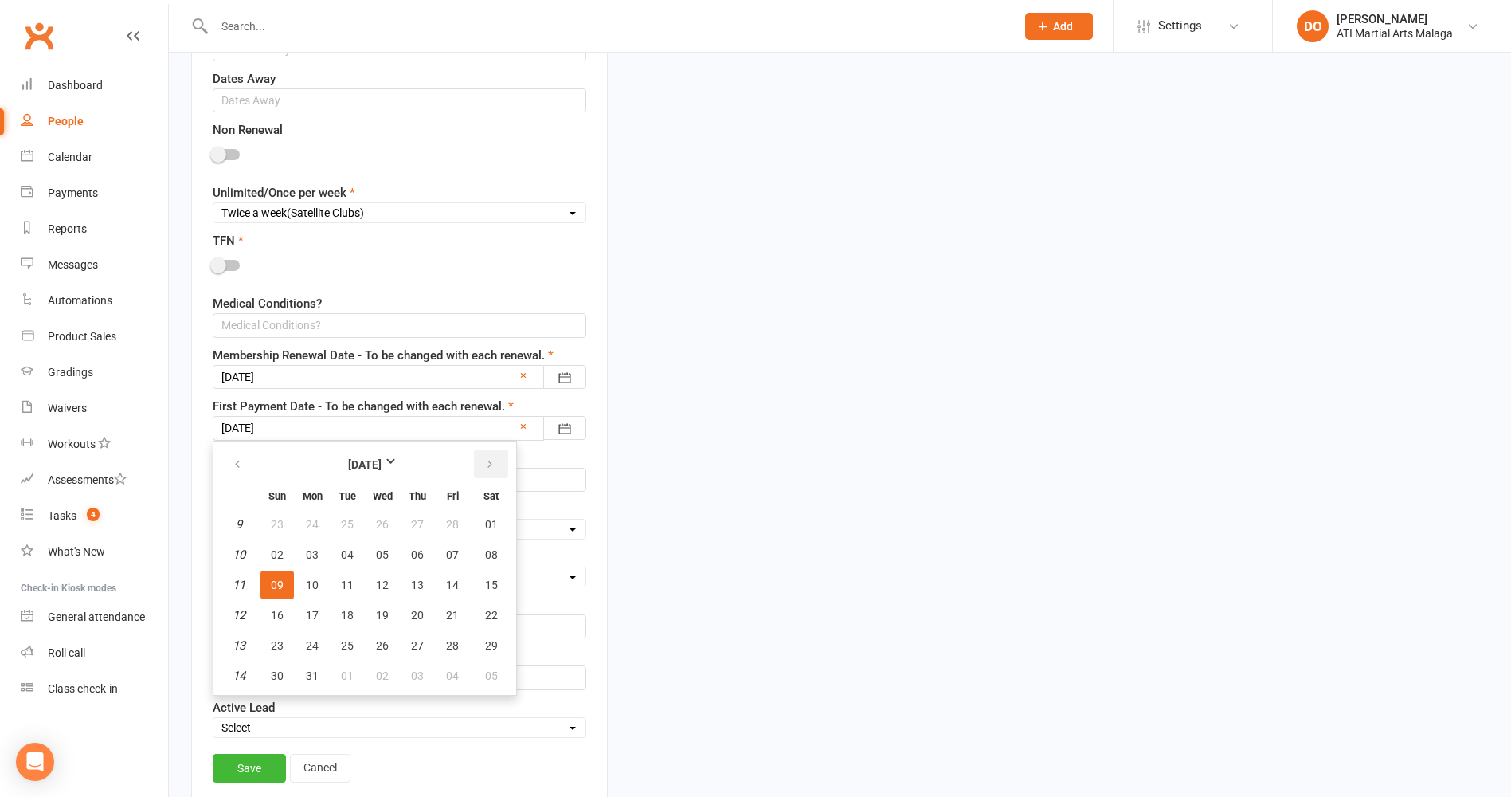
click at [490, 472] on button "button" at bounding box center [491, 463] width 34 height 29
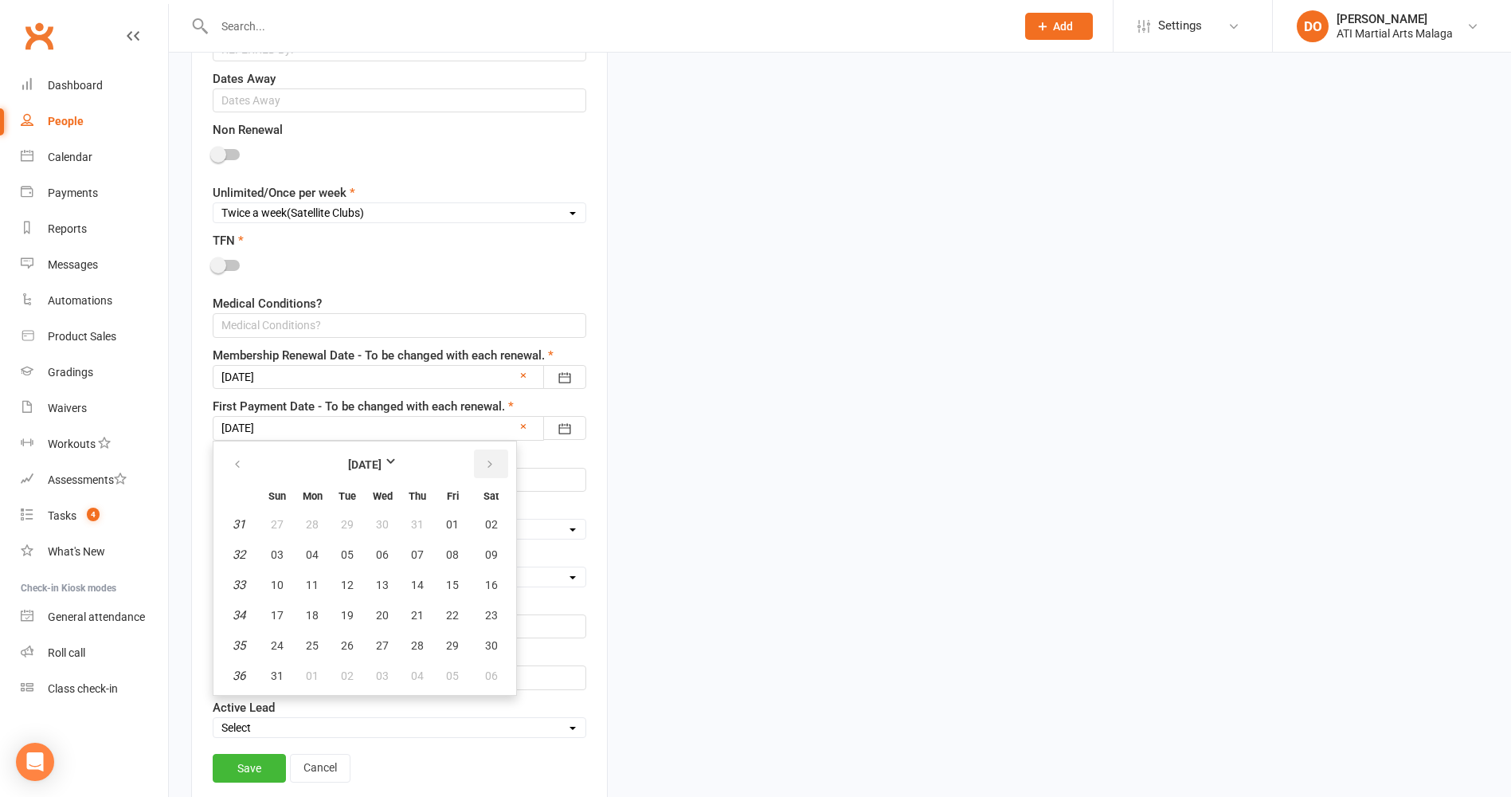
click at [490, 472] on button "button" at bounding box center [491, 463] width 34 height 29
click at [389, 528] on button "03" at bounding box center [382, 524] width 33 height 29
type input "[DATE]"
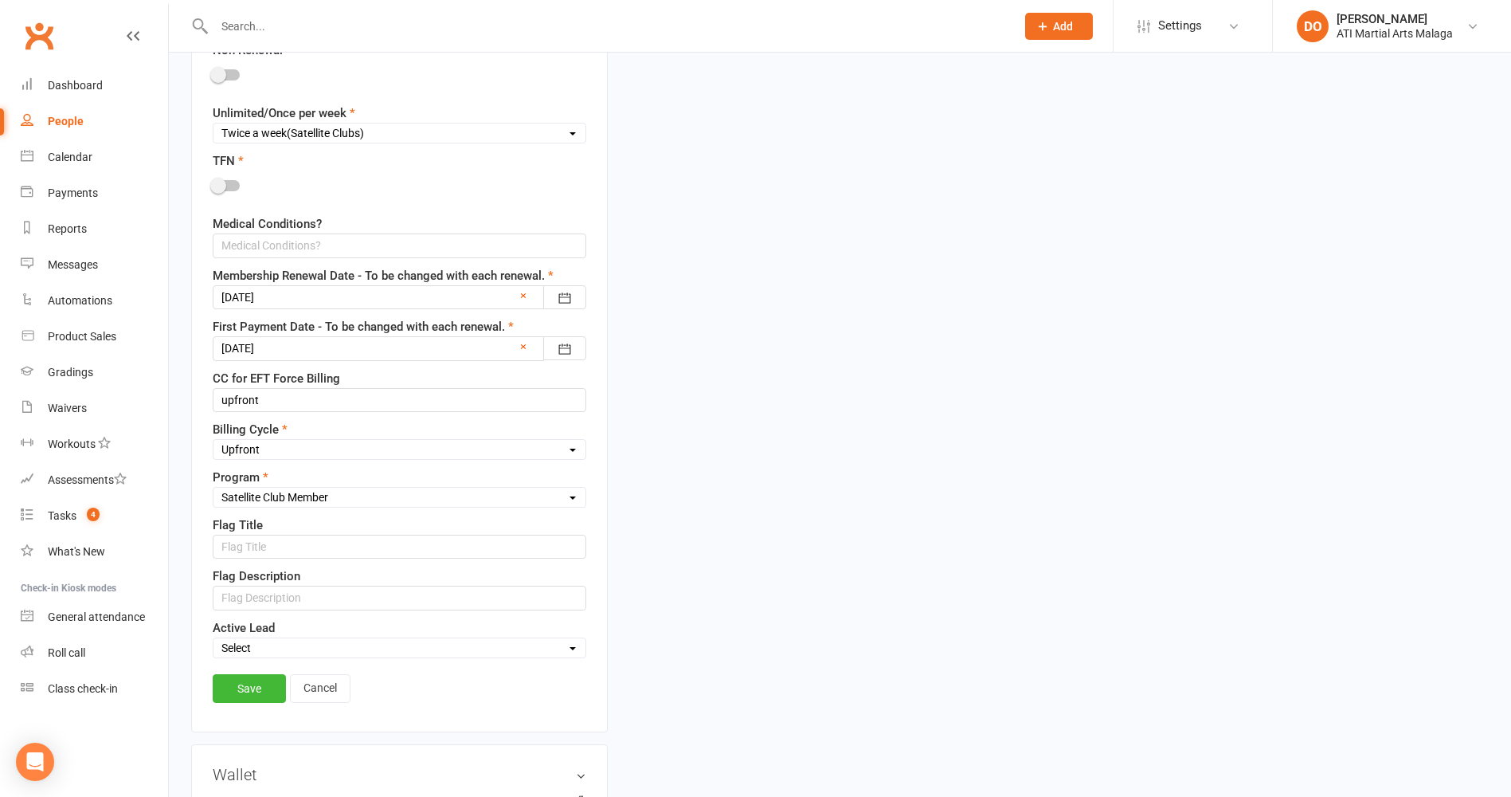
scroll to position [1115, 0]
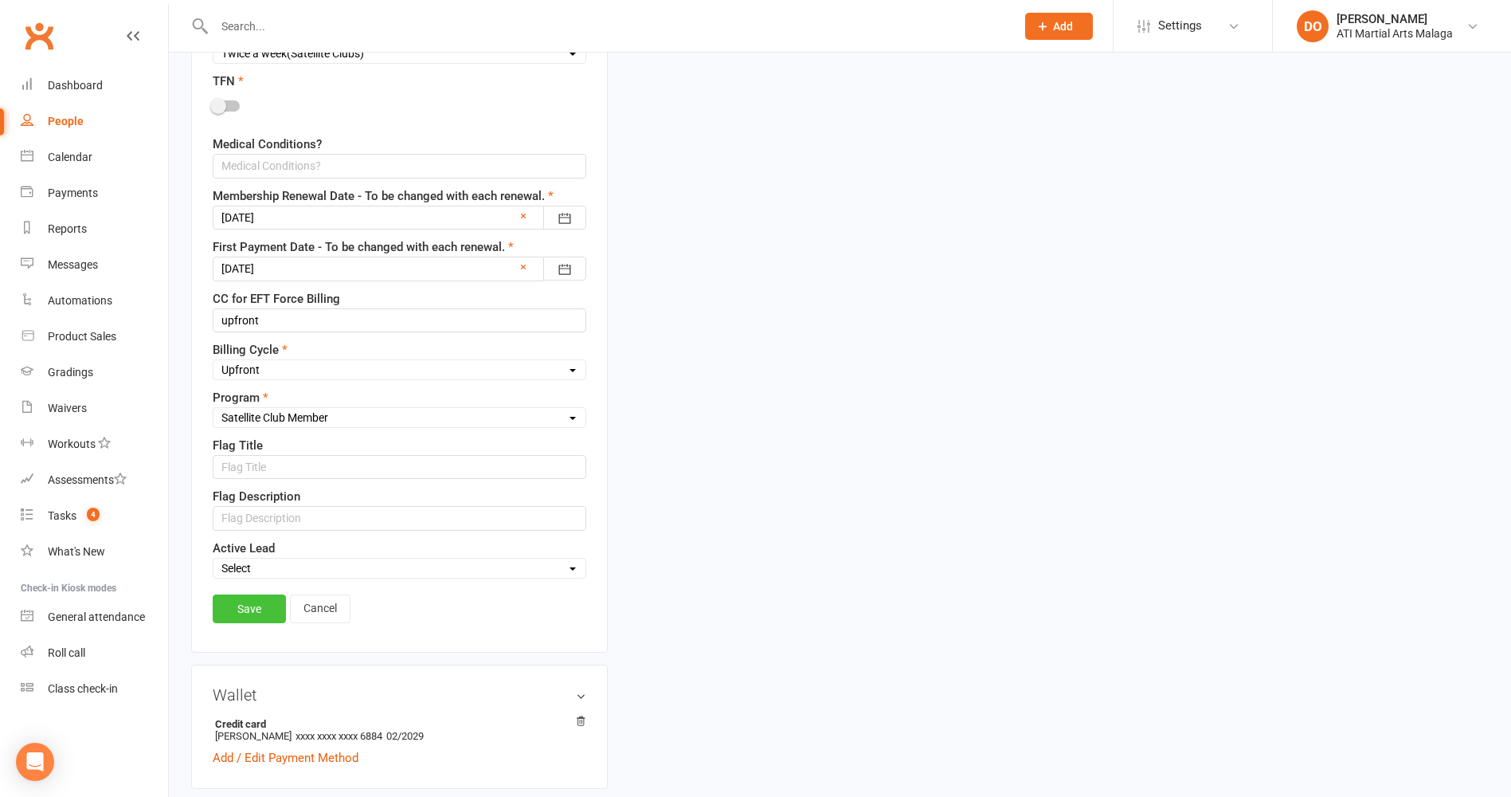
click at [268, 605] on link "Save" at bounding box center [249, 608] width 73 height 29
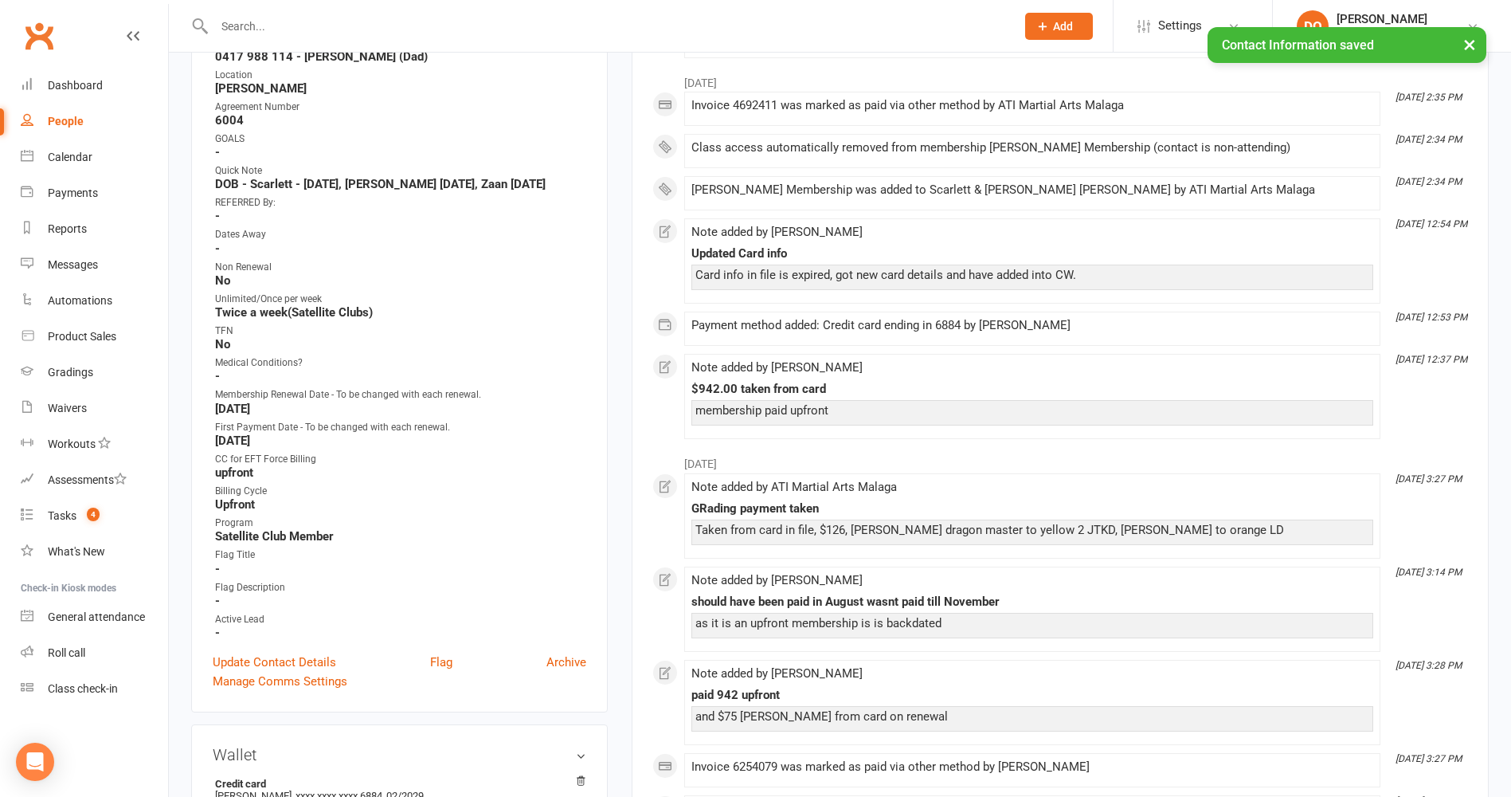
scroll to position [478, 0]
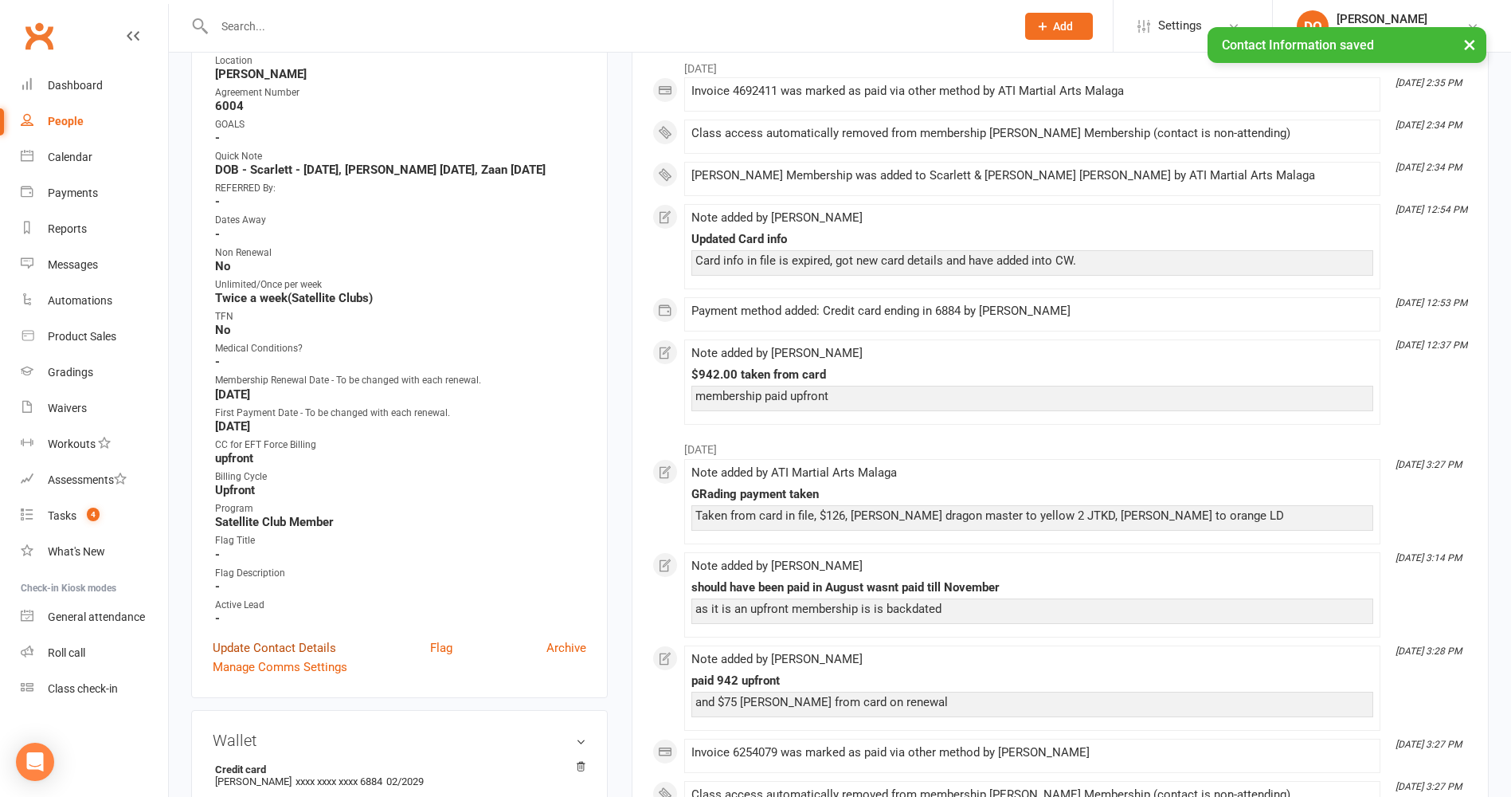
click at [287, 647] on link "Update Contact Details" at bounding box center [274, 647] width 123 height 19
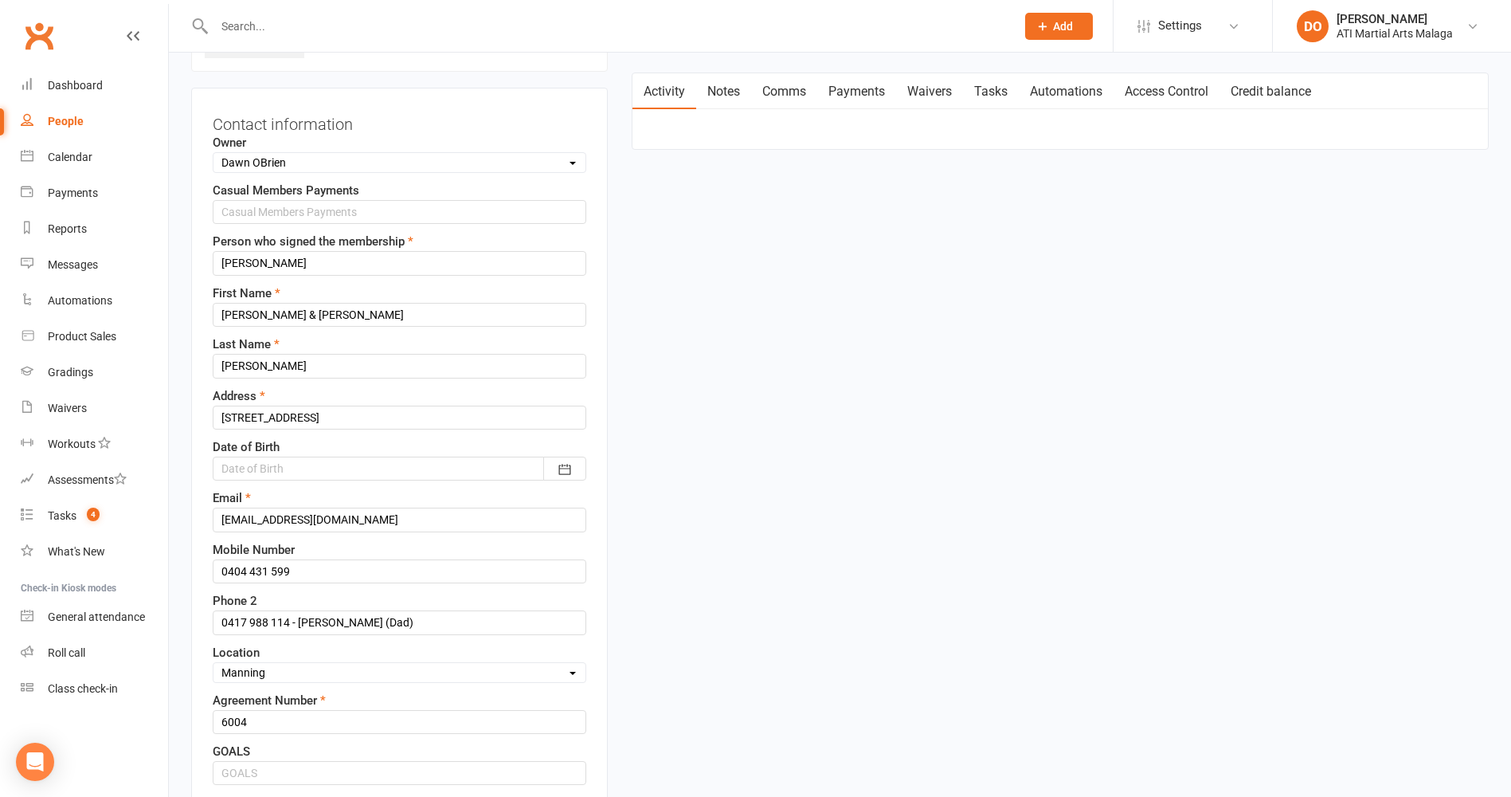
scroll to position [155, 0]
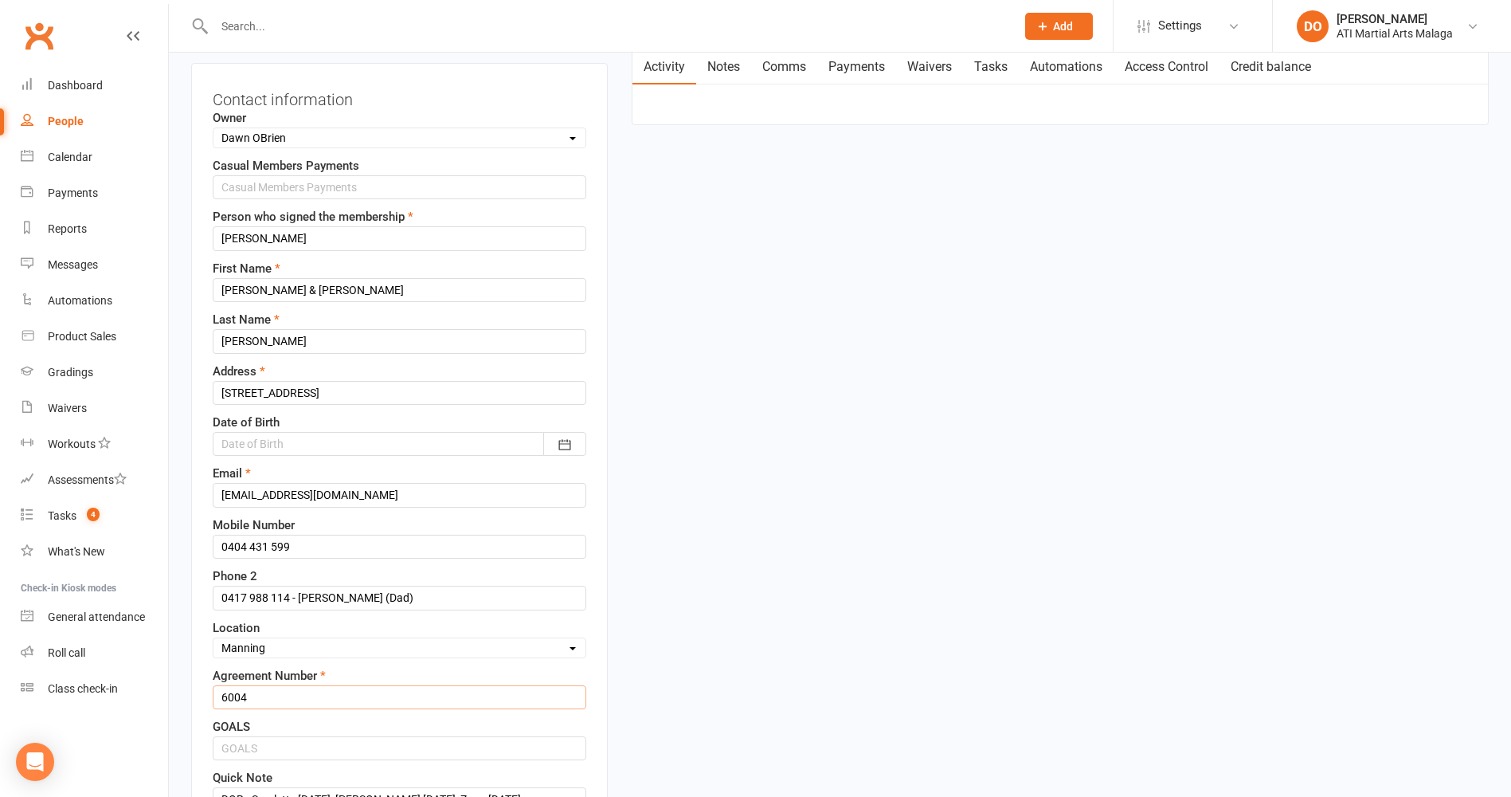
drag, startPoint x: 249, startPoint y: 696, endPoint x: 178, endPoint y: 704, distance: 71.4
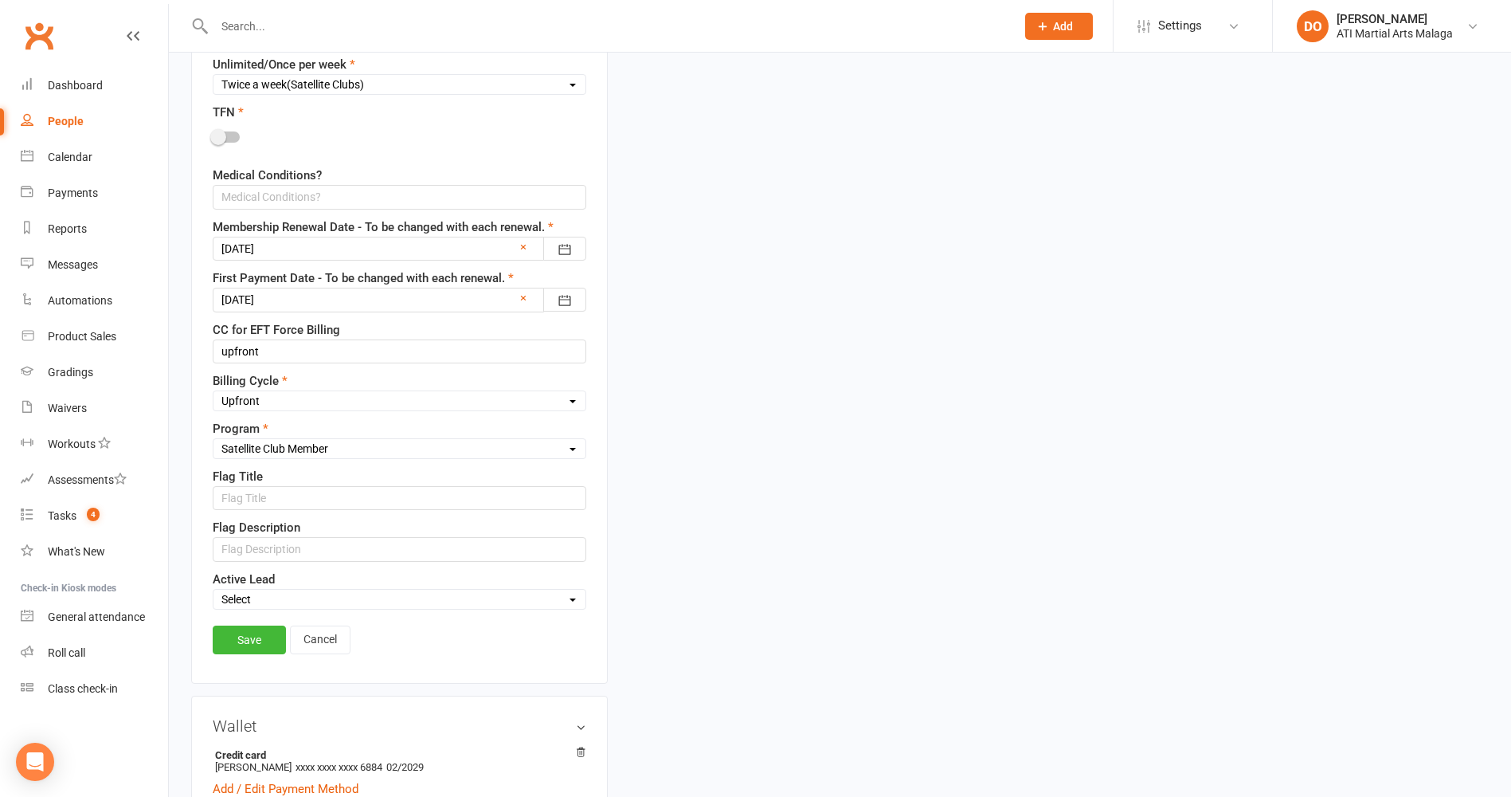
scroll to position [1270, 0]
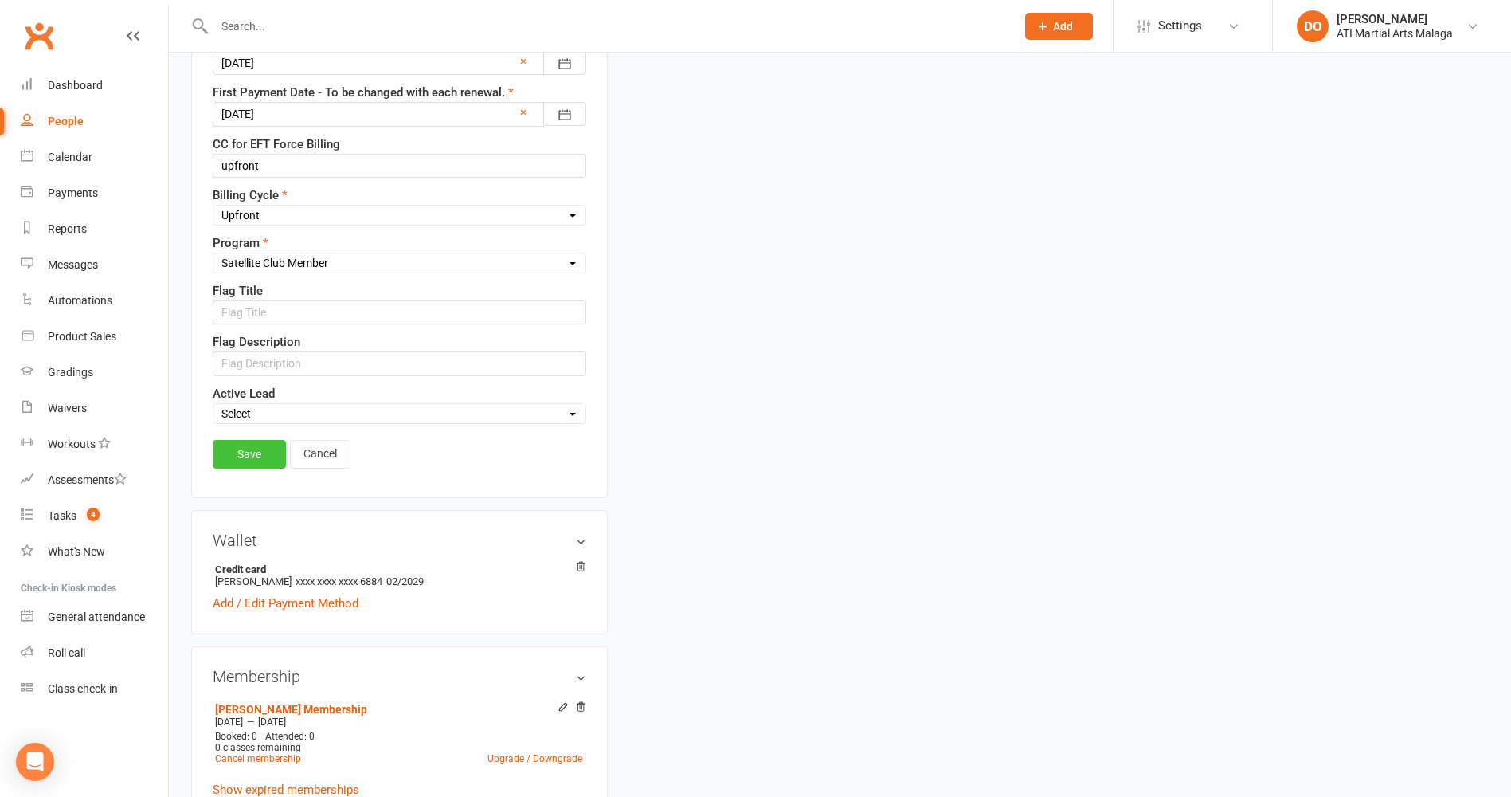
type input "6455"
click at [256, 457] on link "Save" at bounding box center [249, 454] width 73 height 29
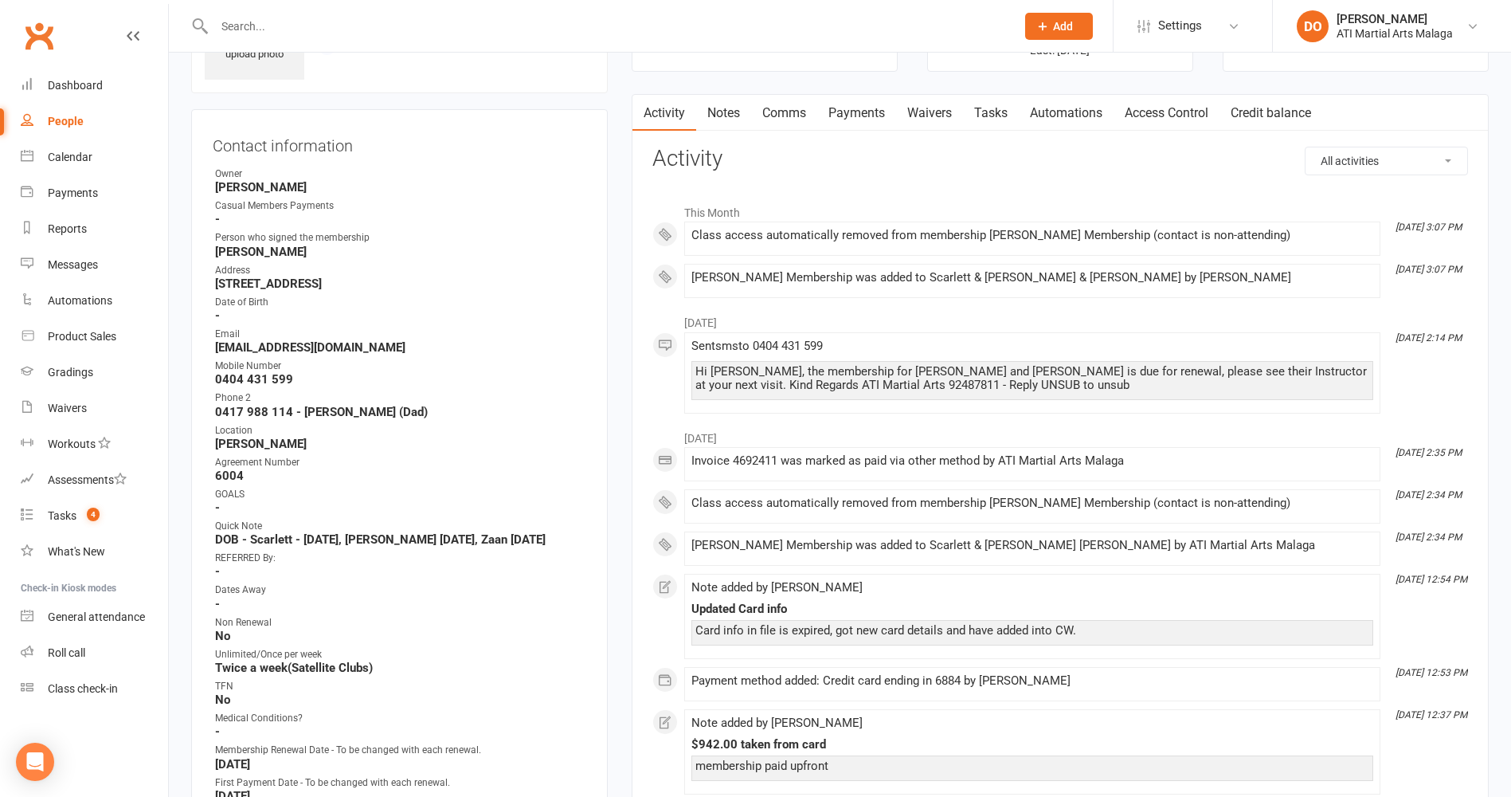
scroll to position [0, 0]
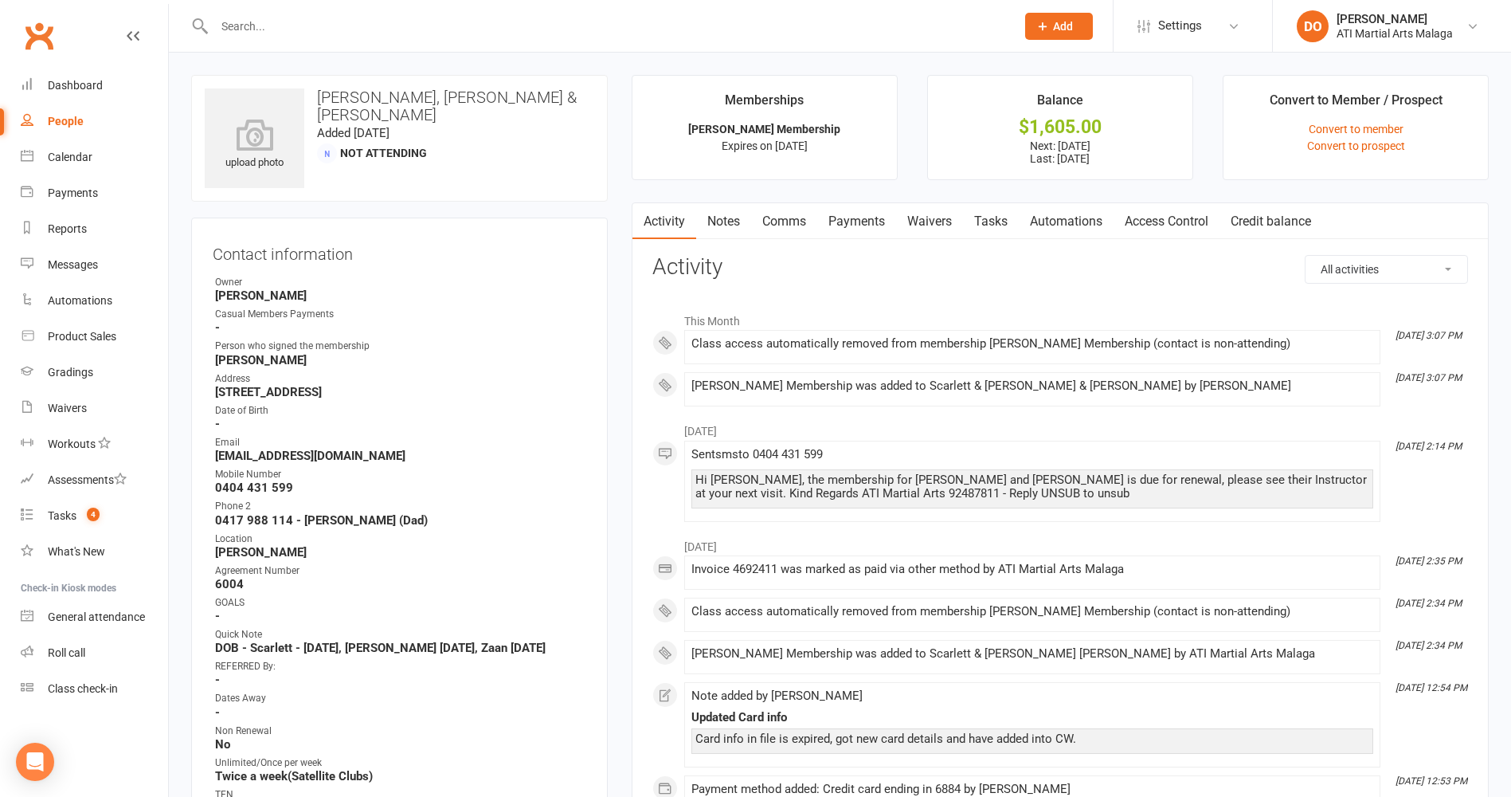
click at [865, 227] on link "Payments" at bounding box center [856, 221] width 79 height 37
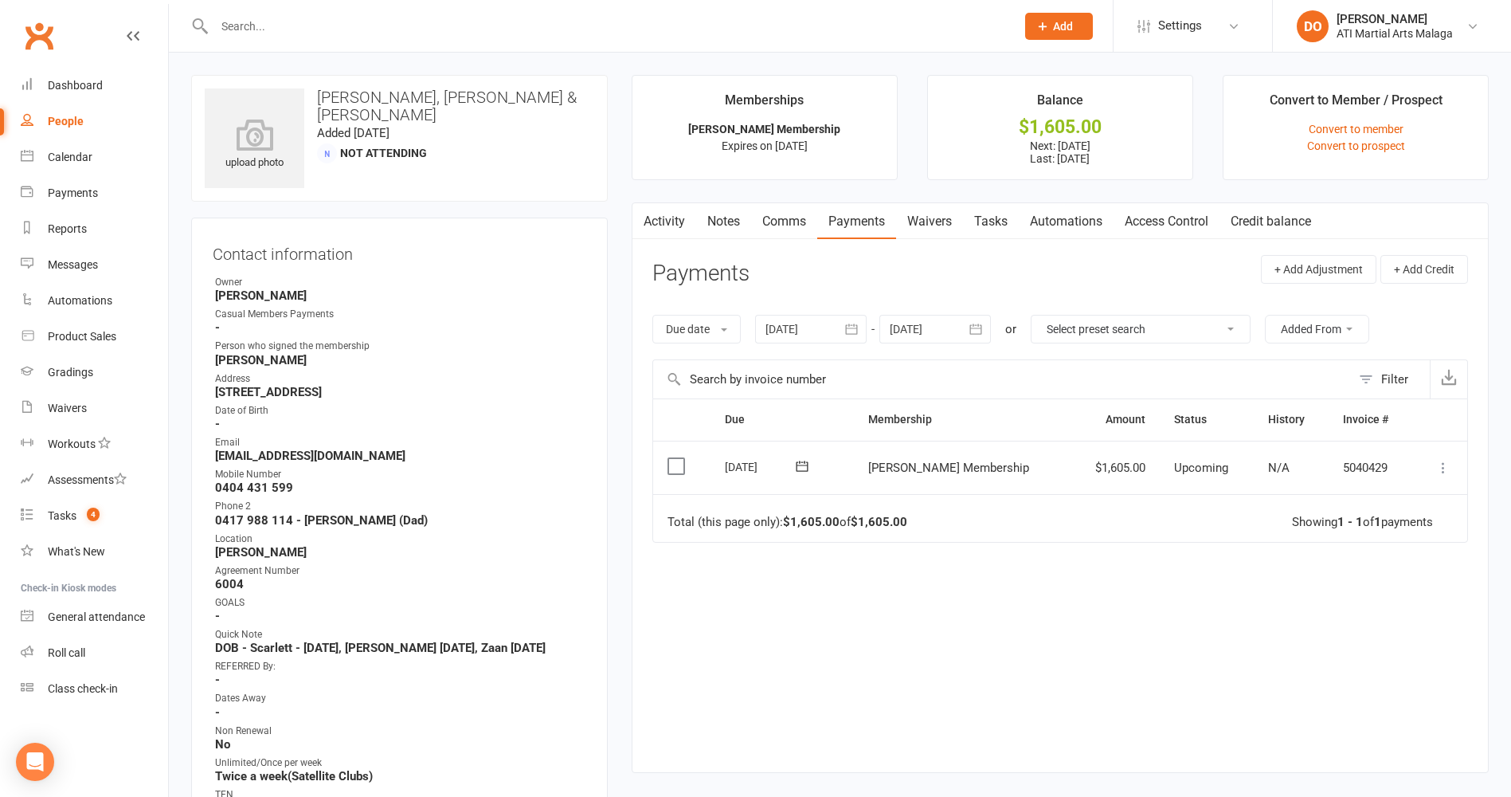
click at [1441, 468] on icon at bounding box center [1444, 468] width 16 height 16
click at [1368, 561] on link "Mark as Paid (Other)" at bounding box center [1374, 563] width 158 height 32
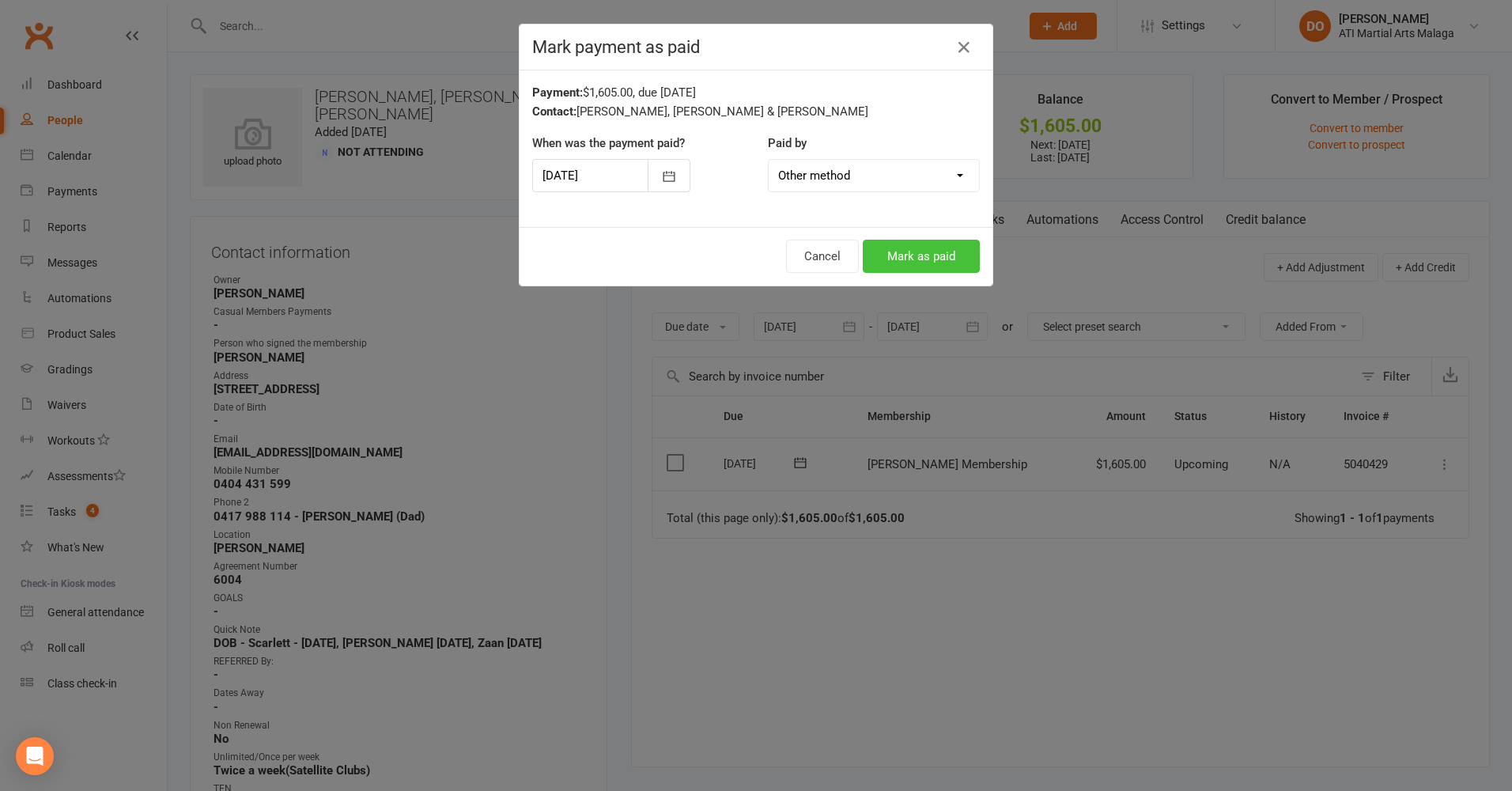
click at [882, 263] on button "Mark as paid" at bounding box center [921, 255] width 117 height 33
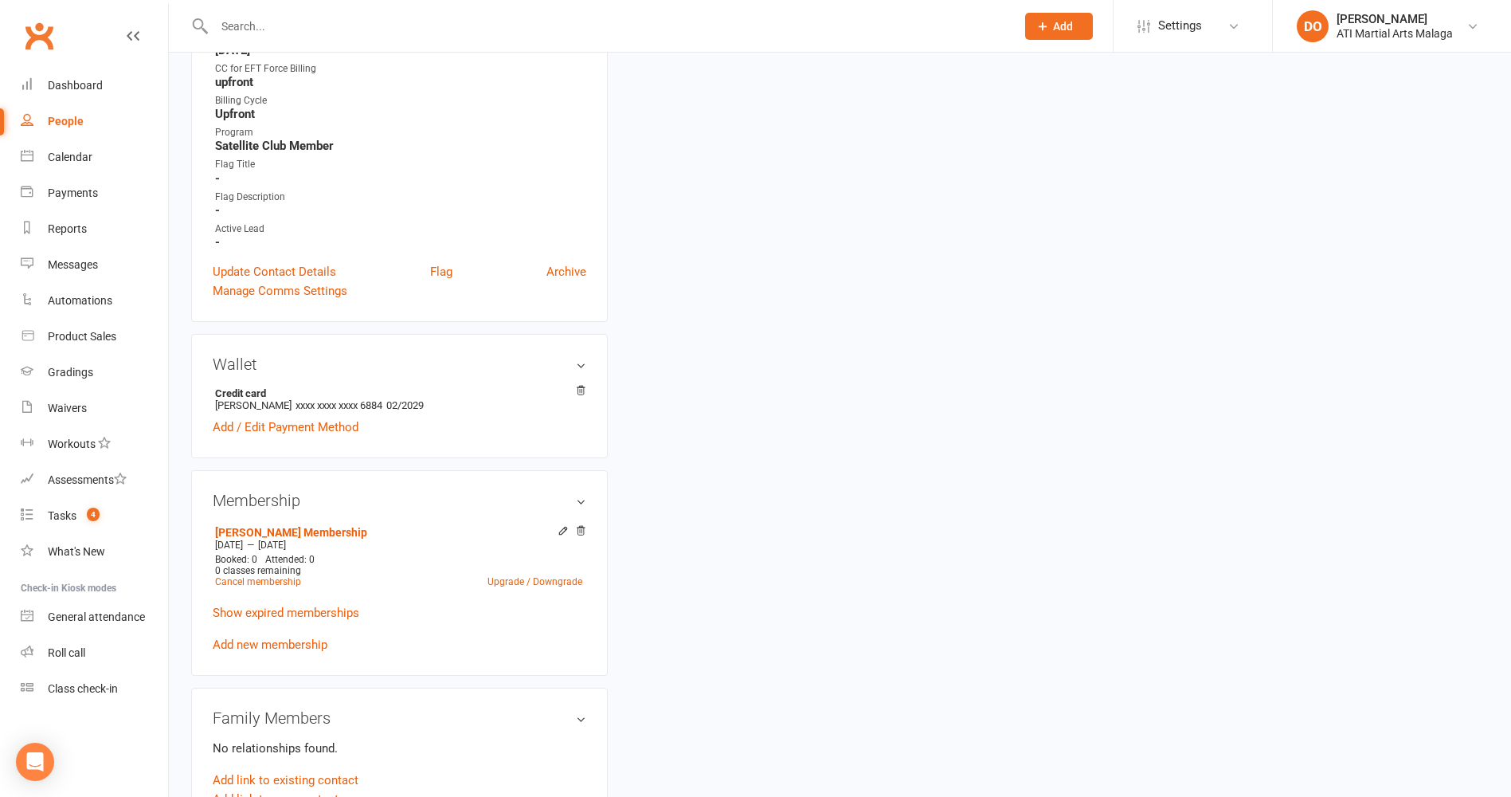
scroll to position [876, 0]
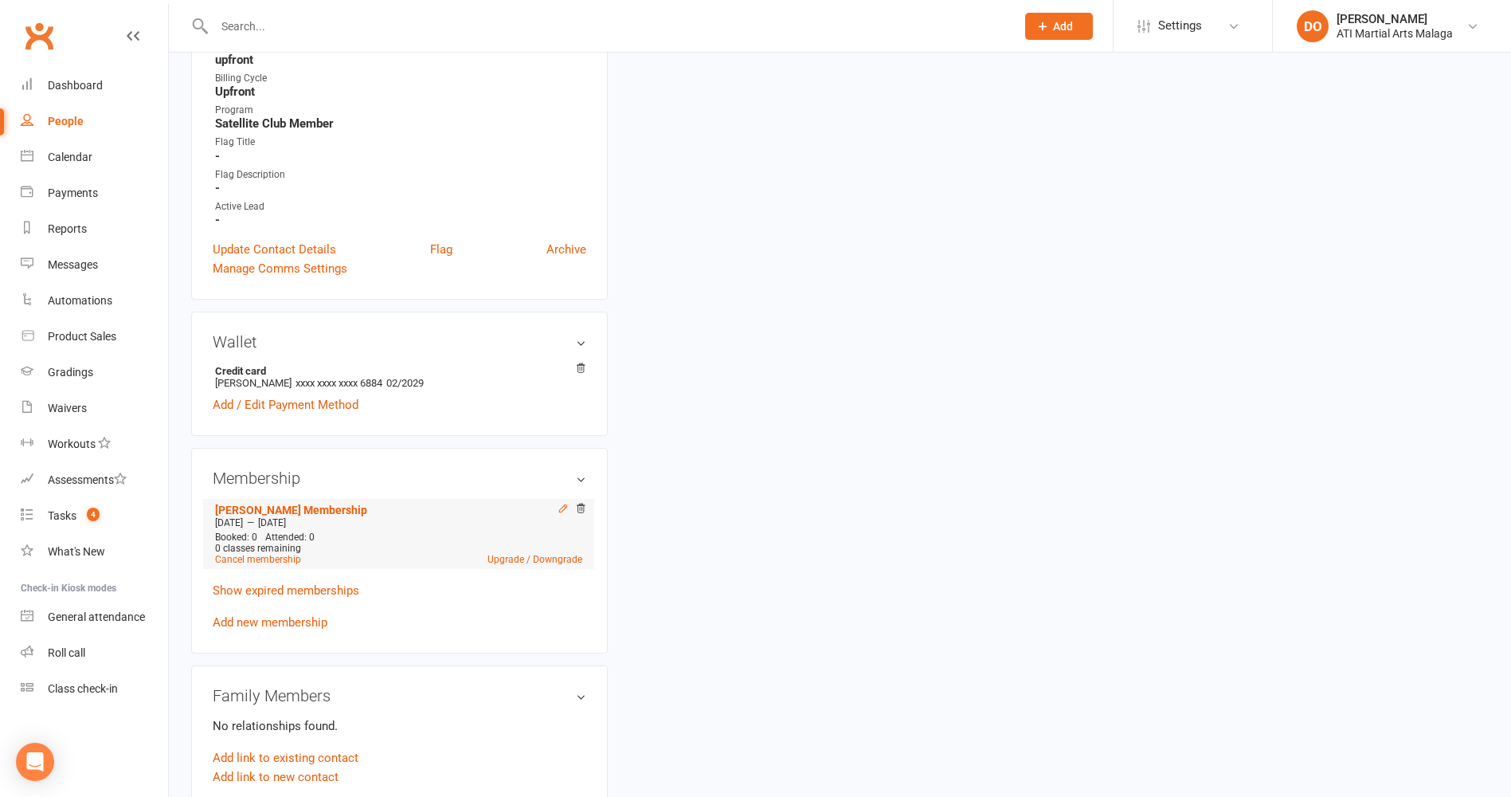
click at [563, 511] on icon at bounding box center [563, 508] width 11 height 11
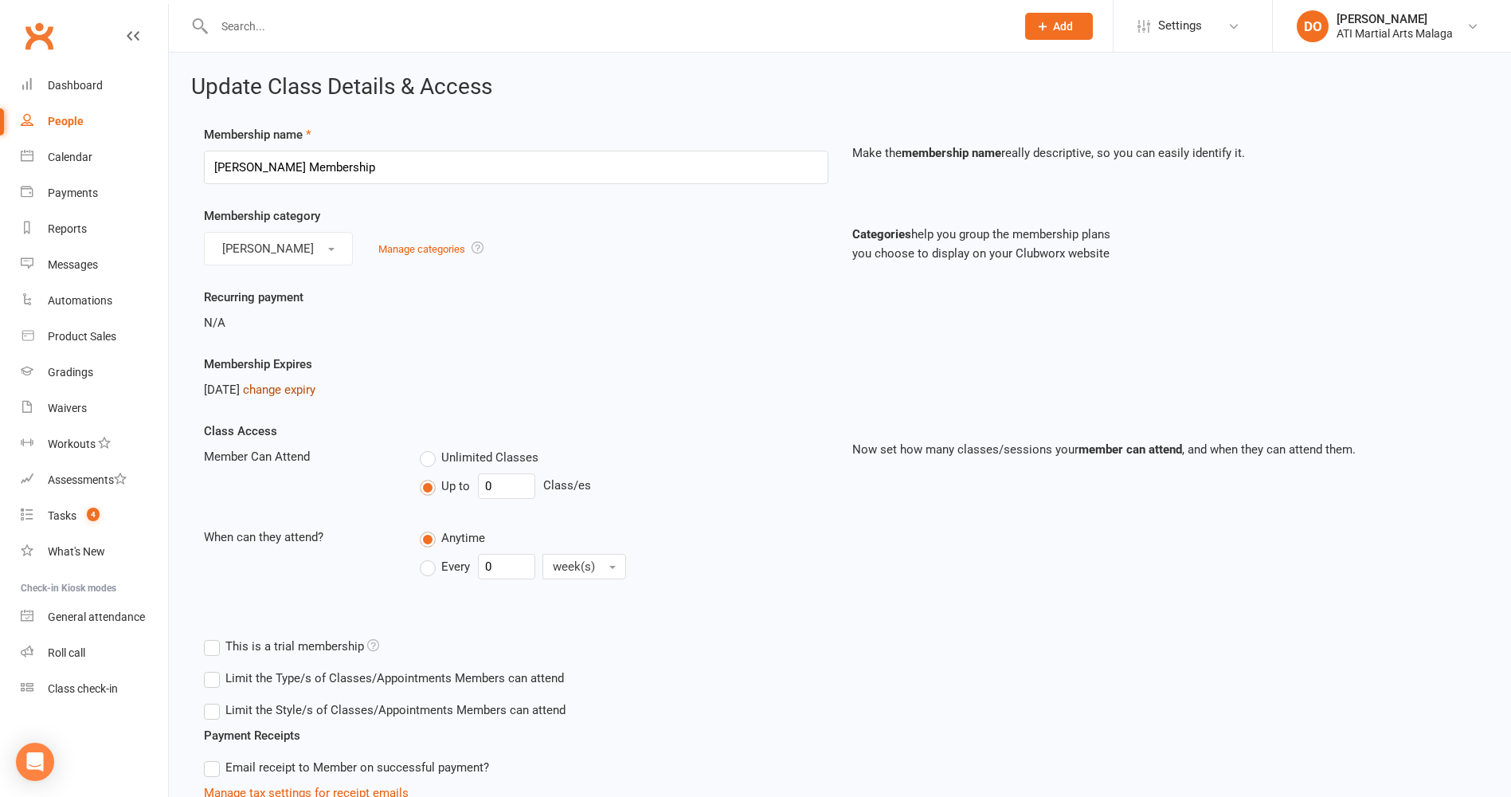
click at [312, 386] on link "change expiry" at bounding box center [279, 389] width 73 height 14
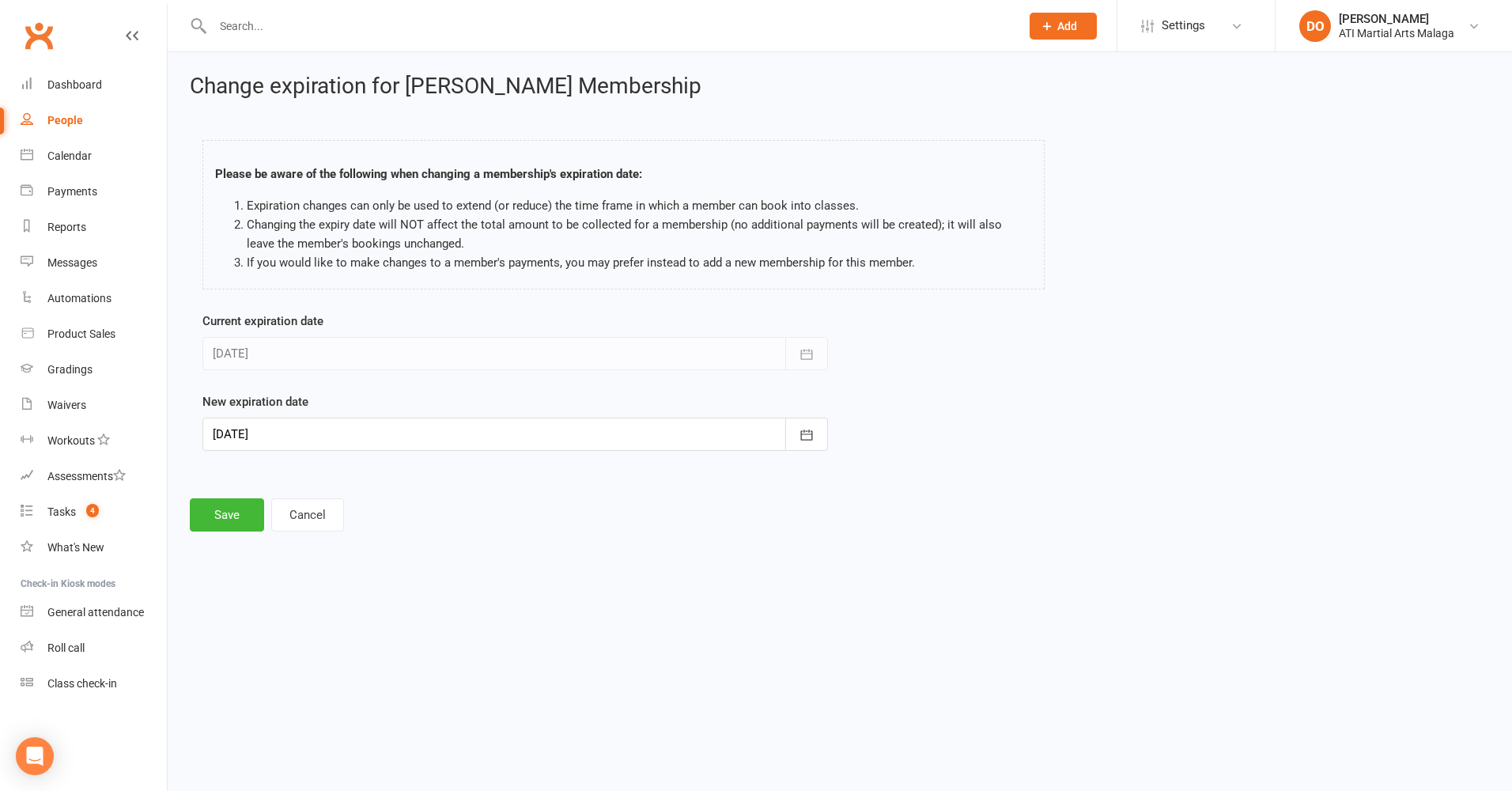
click at [392, 435] on div at bounding box center [515, 434] width 625 height 33
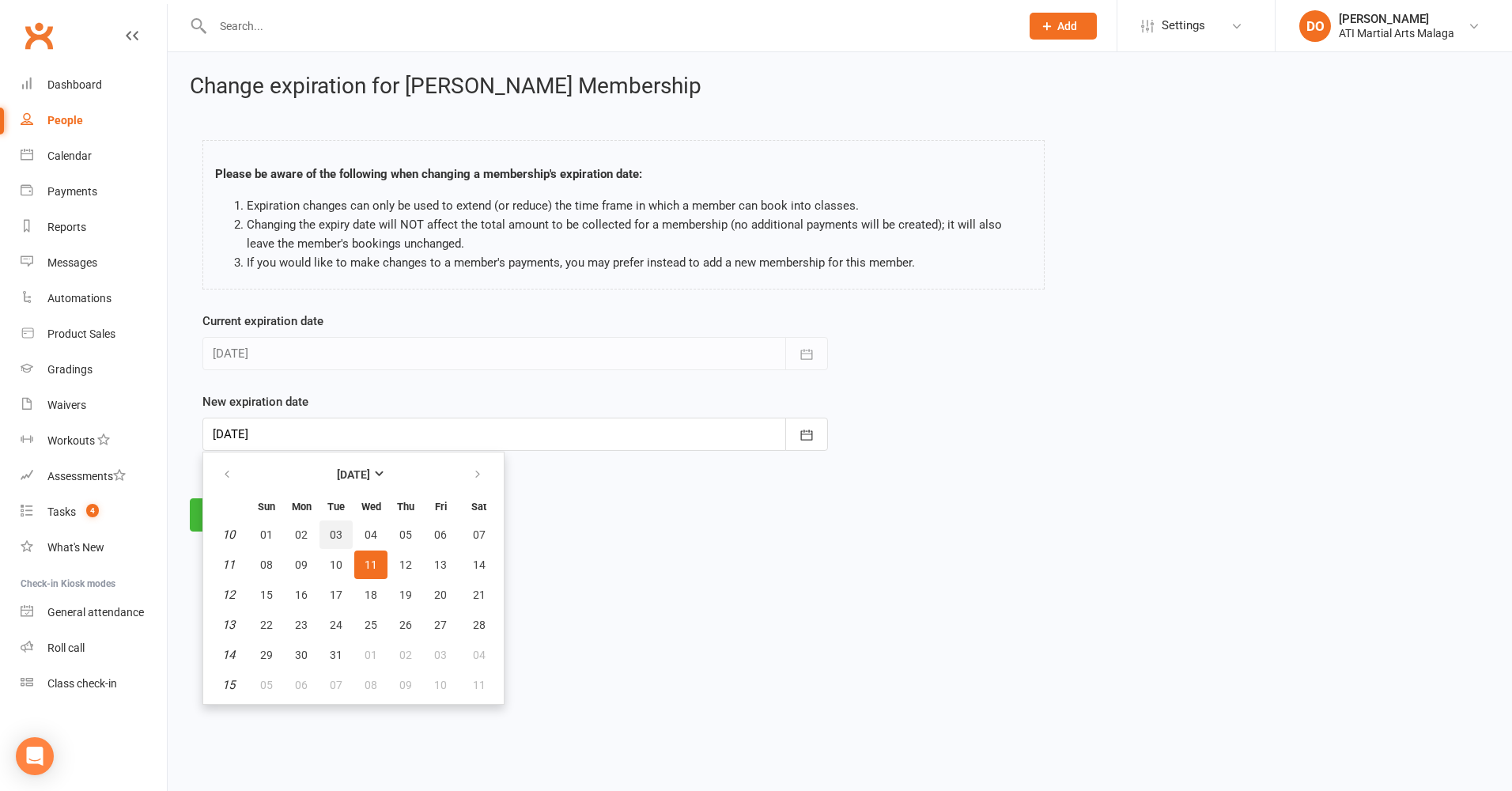
click at [337, 537] on span "03" at bounding box center [336, 534] width 13 height 13
type input "[DATE]"
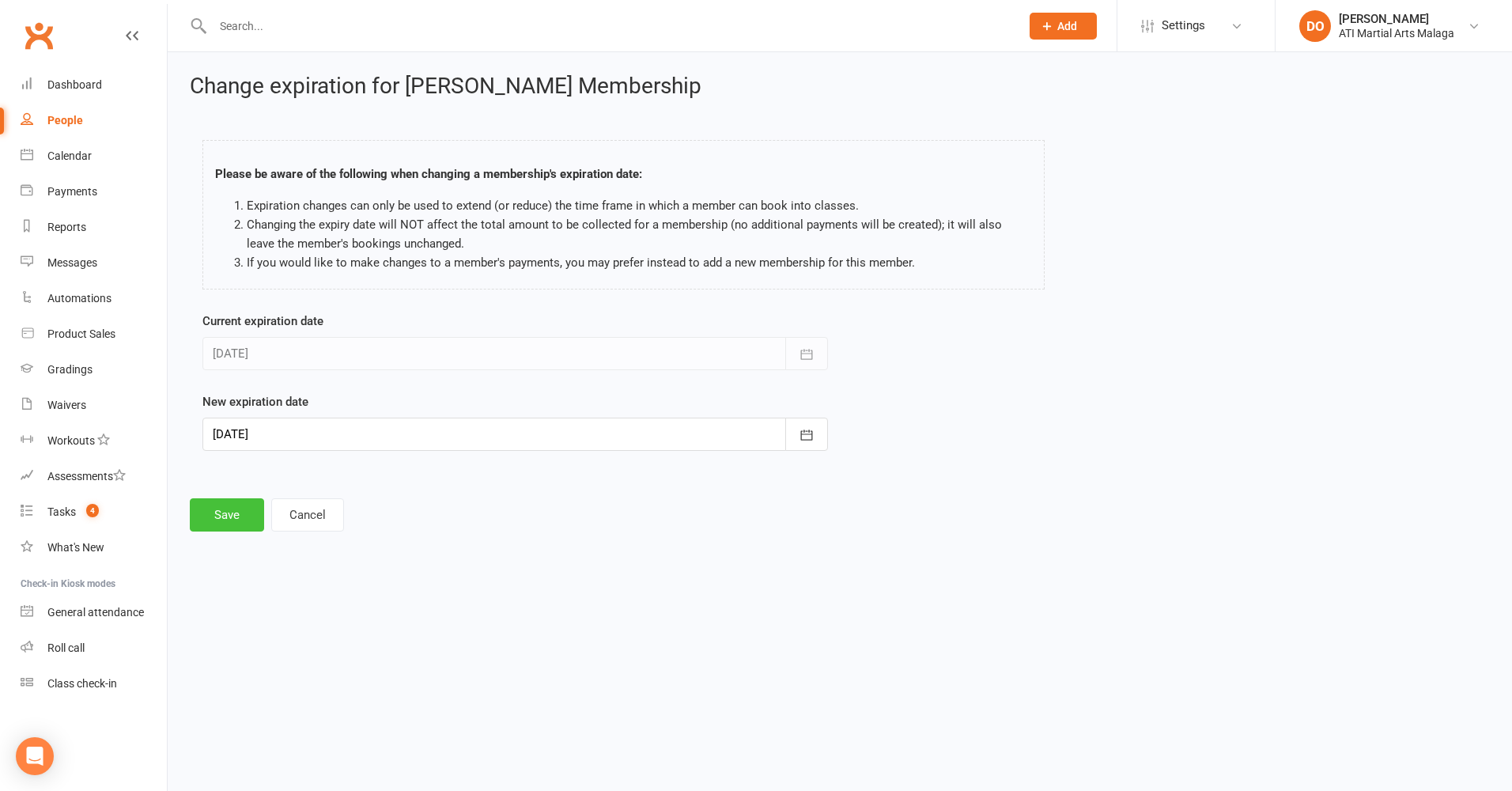
click at [236, 520] on button "Save" at bounding box center [226, 514] width 74 height 33
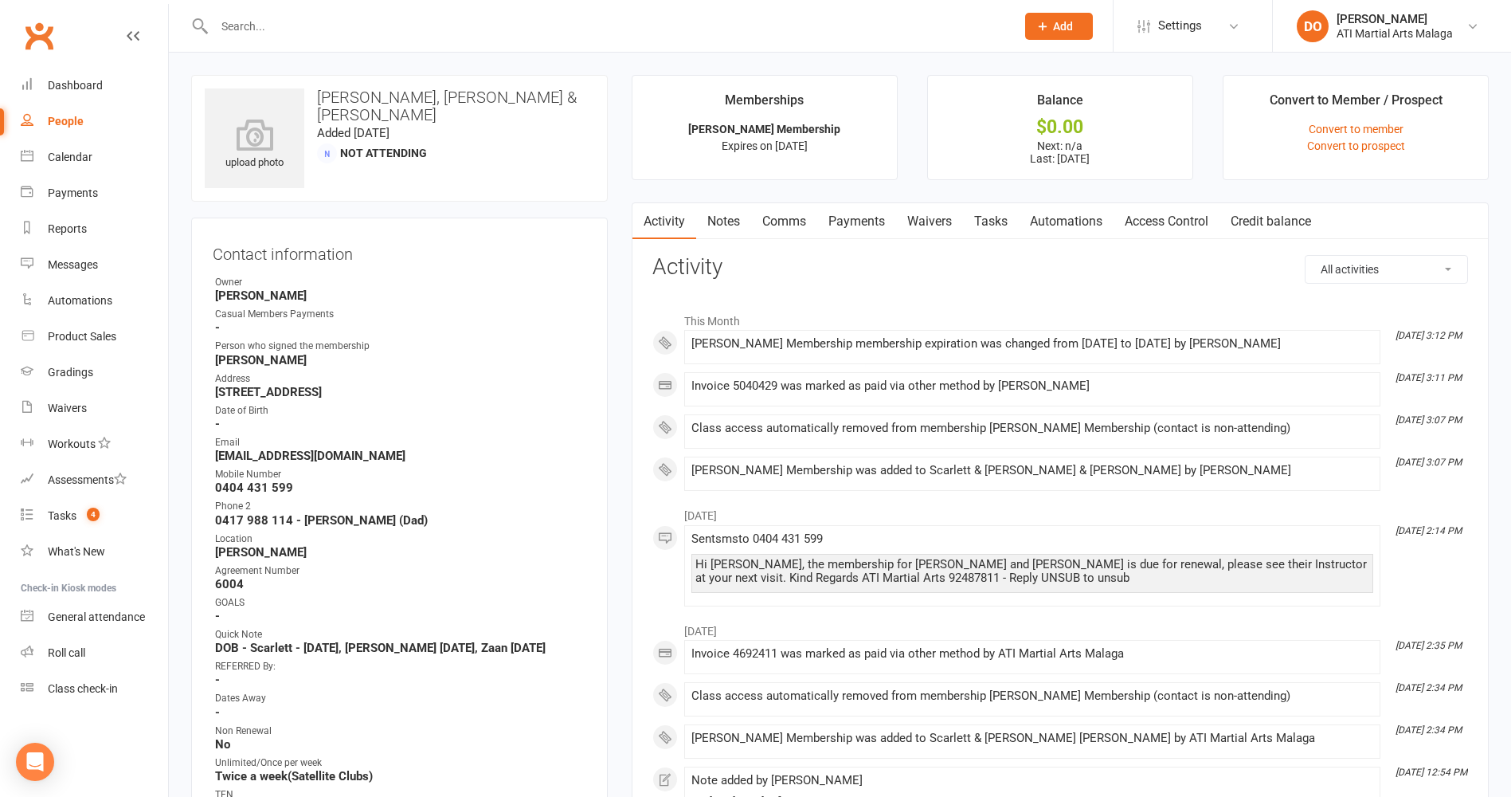
click at [727, 228] on link "Notes" at bounding box center [723, 221] width 55 height 37
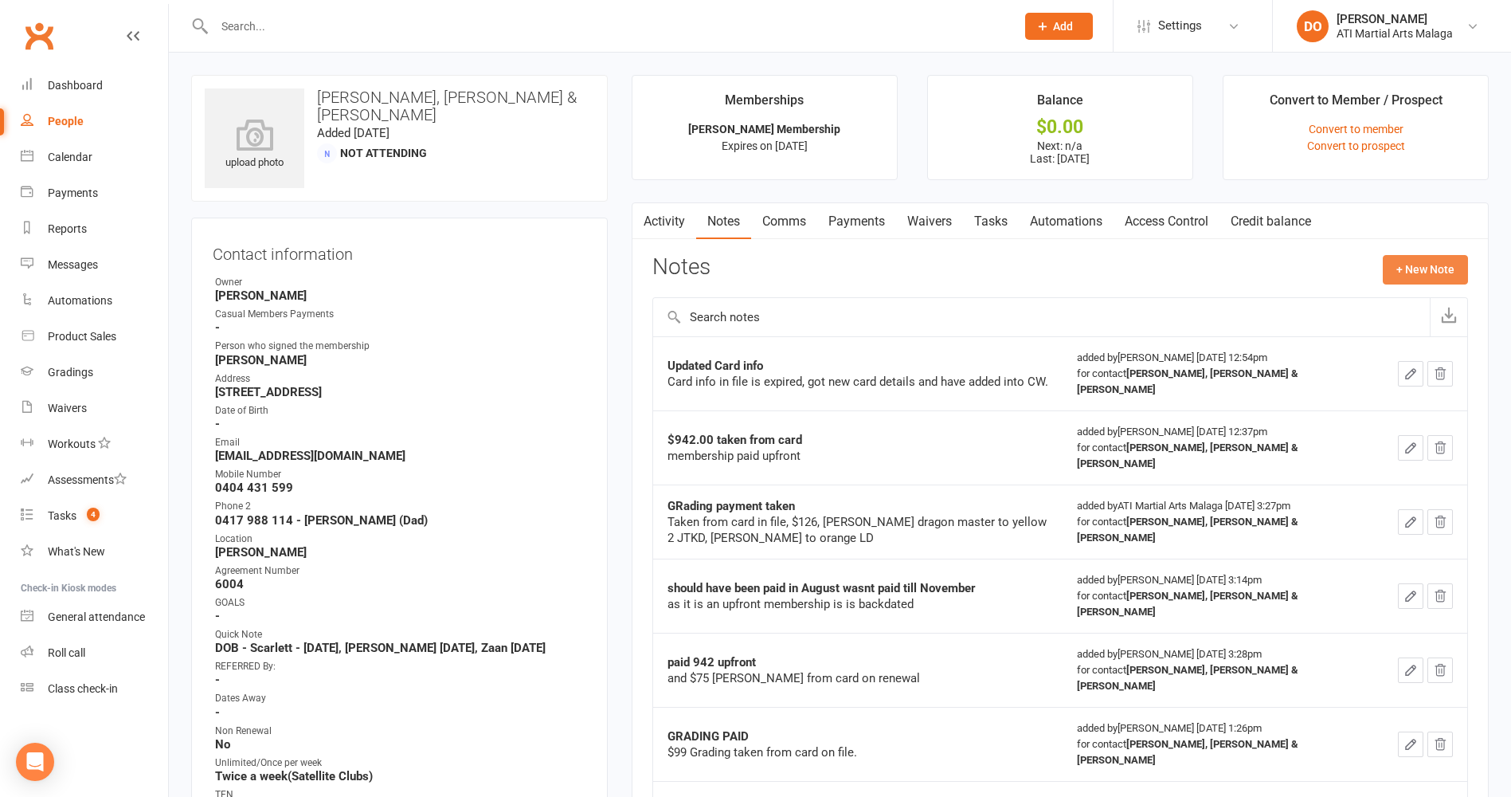
click at [1407, 267] on button "+ New Note" at bounding box center [1425, 269] width 85 height 29
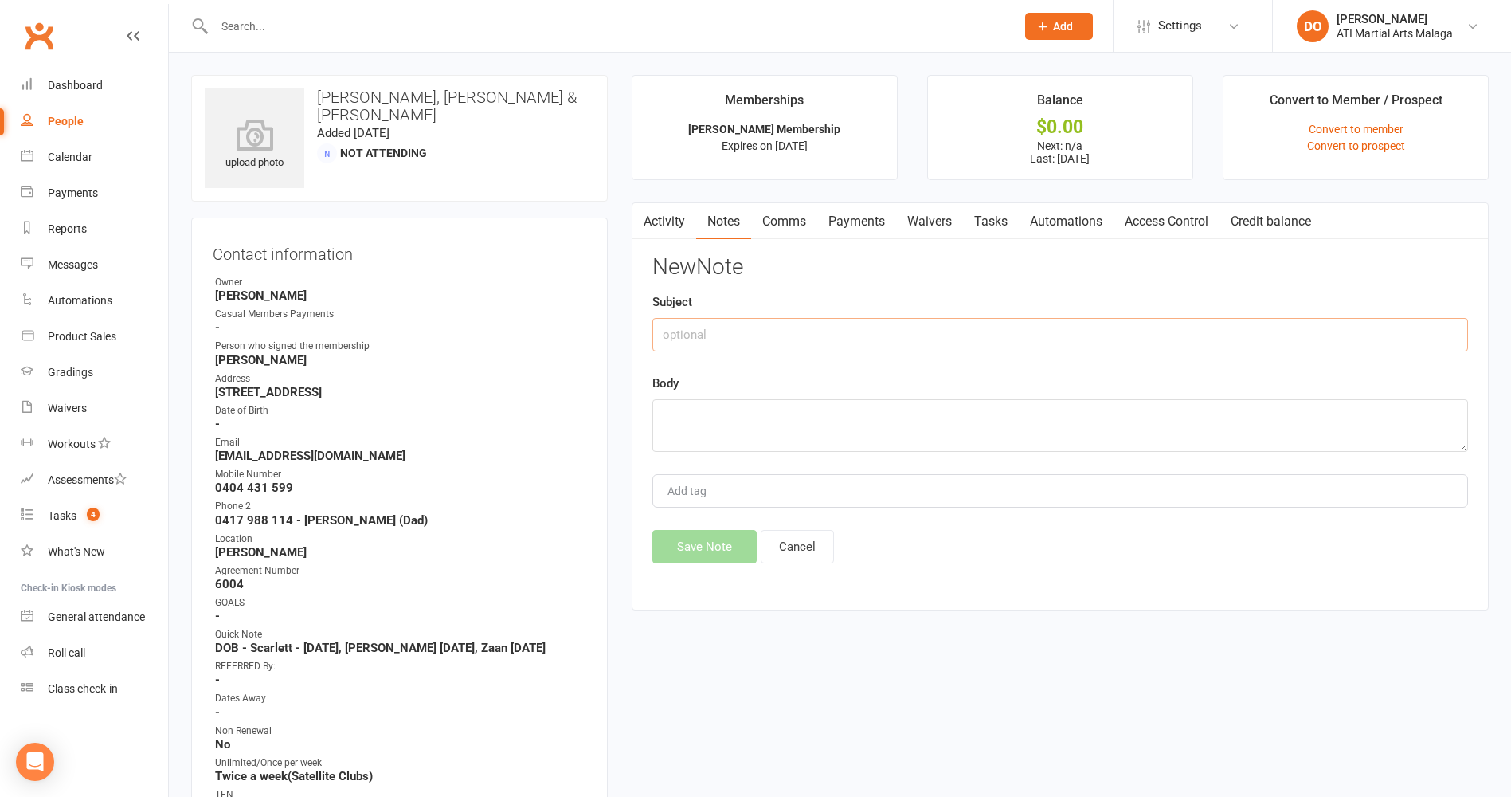
click at [831, 328] on input "text" at bounding box center [1061, 334] width 816 height 33
type input "$125 [PERSON_NAME] $1480 membership"
click at [774, 424] on textarea at bounding box center [1061, 425] width 816 height 53
type textarea "1629.08 taken from card ($24.08) is surcharge"
click at [715, 556] on button "Save Note" at bounding box center [705, 546] width 104 height 33
